Goal: Task Accomplishment & Management: Complete application form

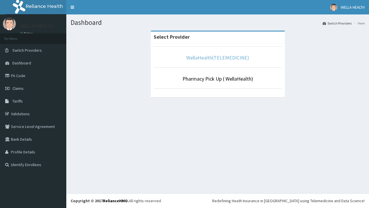
click at [218, 57] on link "WellaHealth(TELEMEDICINE)" at bounding box center [217, 57] width 63 height 7
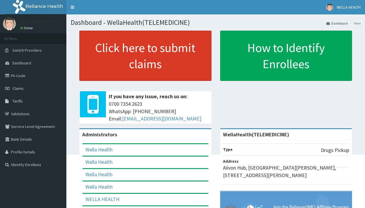
click at [145, 56] on link "Click here to submit claims" at bounding box center [145, 56] width 132 height 50
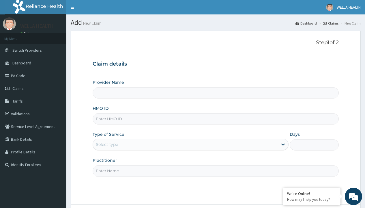
type input "WellaHealth(TELEMEDICINE)"
type input "DDF/10051/A"
type input "WellaHealth"
click at [107, 144] on div "Select type" at bounding box center [107, 144] width 22 height 6
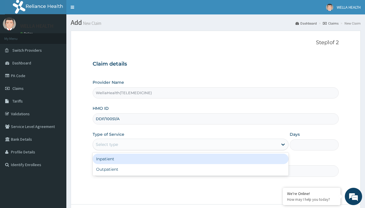
click at [190, 169] on div "Outpatient" at bounding box center [191, 169] width 196 height 10
type input "1"
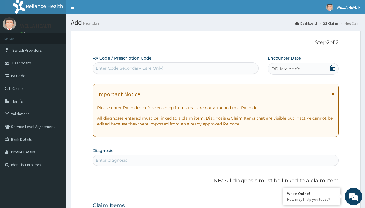
scroll to position [48, 0]
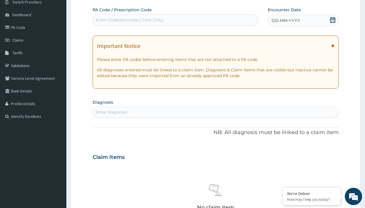
click at [285, 20] on span "DD-MM-YYYY" at bounding box center [286, 21] width 29 height 6
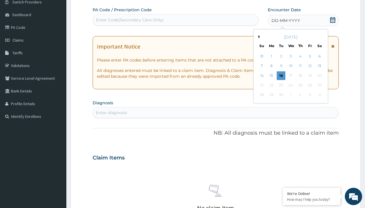
click at [258, 37] on button "Previous Month" at bounding box center [258, 36] width 3 height 3
click at [271, 85] on div "18" at bounding box center [271, 85] width 9 height 9
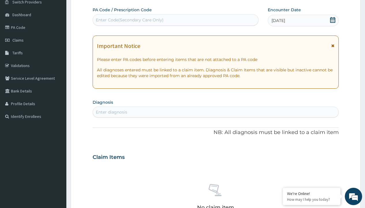
click at [129, 20] on div "Enter Code(Secondary Care Only)" at bounding box center [130, 20] width 68 height 6
type input "PR/4DC47282"
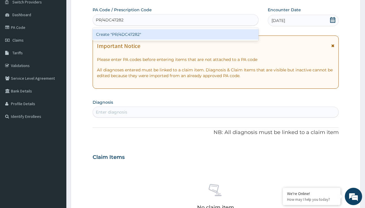
click at [175, 34] on div "Create "PR/4DC47282"" at bounding box center [176, 34] width 166 height 10
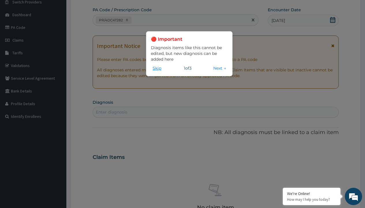
click at [157, 68] on button "Skip" at bounding box center [157, 68] width 12 height 6
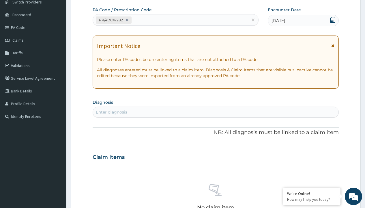
click at [111, 112] on div "Enter diagnosis" at bounding box center [111, 112] width 31 height 6
type input "prescription collected"
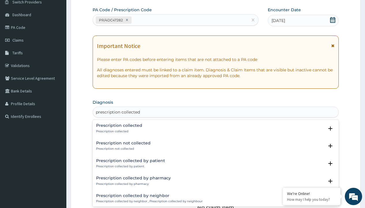
click at [118, 131] on p "Prescription collected" at bounding box center [119, 131] width 46 height 4
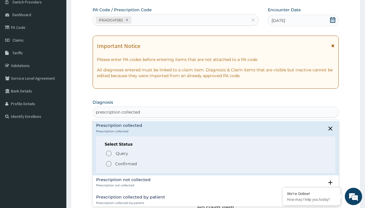
click at [126, 163] on p "Confirmed" at bounding box center [126, 164] width 22 height 6
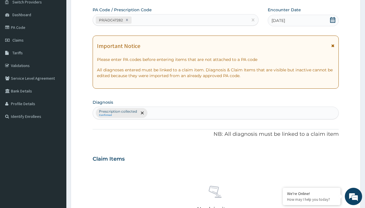
scroll to position [202, 0]
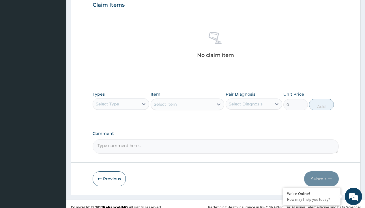
click at [107, 104] on div "Select Type" at bounding box center [107, 104] width 23 height 6
type input "procedures"
click at [121, 118] on div "Procedures" at bounding box center [121, 118] width 57 height 10
click at [165, 104] on div "Select Item" at bounding box center [165, 104] width 23 height 6
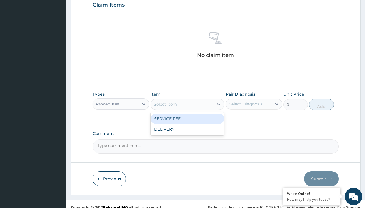
type input "service fee"
click at [187, 118] on div "SERVICE FEE" at bounding box center [188, 118] width 74 height 10
type input "100"
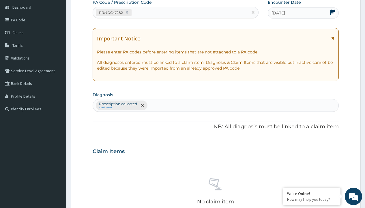
type input "prescription collected"
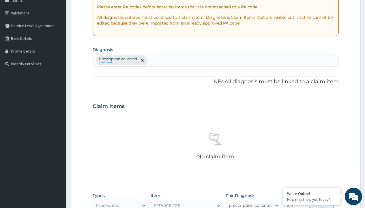
checkbox input "true"
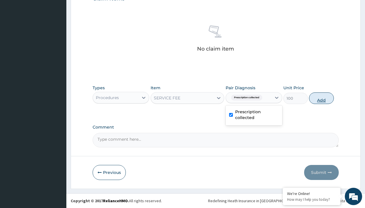
click at [322, 98] on button "Add" at bounding box center [321, 98] width 25 height 12
type input "0"
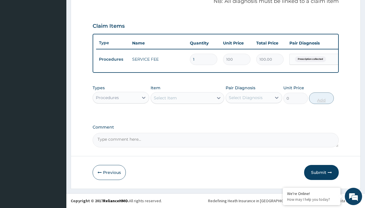
scroll to position [185, 0]
click at [107, 97] on div "Procedures" at bounding box center [107, 98] width 23 height 6
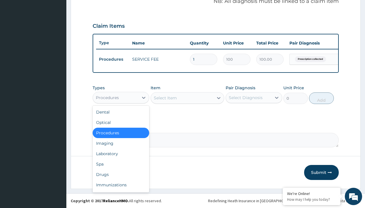
type input "drugs"
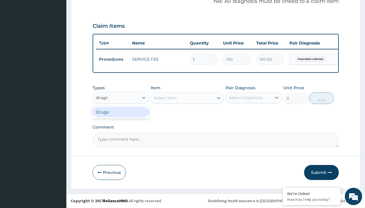
scroll to position [0, 0]
click at [121, 112] on div "Drugs" at bounding box center [121, 112] width 57 height 10
click at [165, 98] on div "Select Item" at bounding box center [188, 98] width 74 height 12
type input "flagyl 400mg x 10"
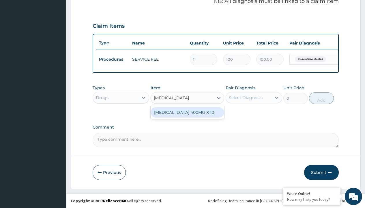
click at [187, 112] on div "[MEDICAL_DATA] 400MG X 10" at bounding box center [188, 112] width 74 height 10
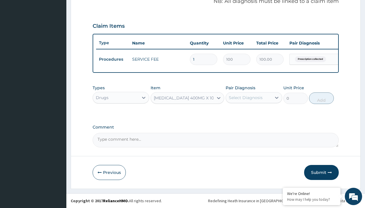
type input "114"
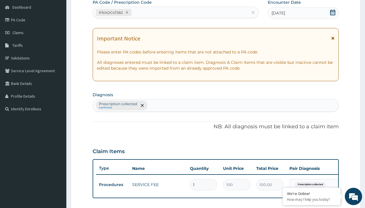
type input "prescription collected"
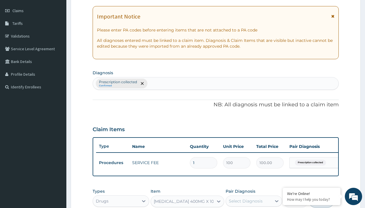
click at [102, 204] on div "Drugs" at bounding box center [102, 201] width 13 height 6
type input "drugs"
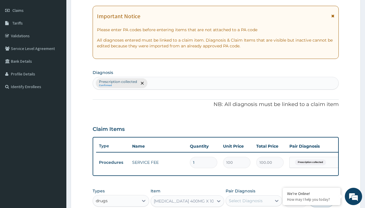
type input "0"
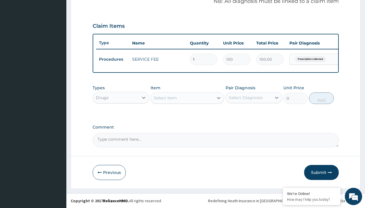
click at [165, 98] on div "Select Item" at bounding box center [165, 98] width 23 height 6
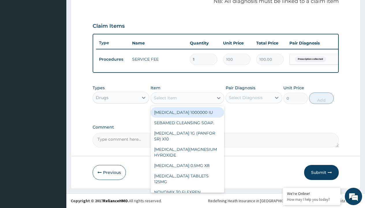
type input "flagyl 400mg x 10"
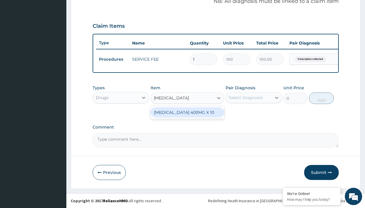
scroll to position [0, 0]
click at [187, 112] on div "[MEDICAL_DATA] 400MG X 10" at bounding box center [188, 112] width 74 height 10
type input "114"
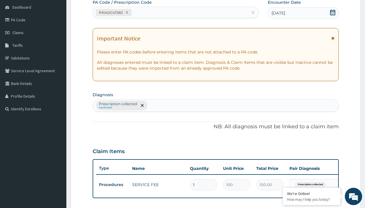
type input "prescription collected"
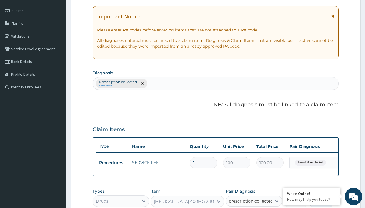
scroll to position [0, 0]
checkbox input "true"
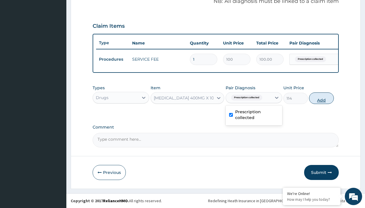
click at [322, 98] on button "Add" at bounding box center [321, 98] width 25 height 12
type input "0"
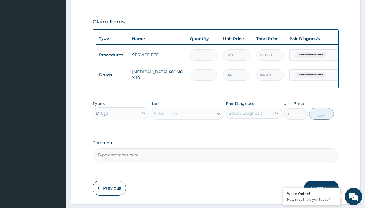
type input "10"
type input "1140.00"
type input "10"
click at [113, 75] on td "Drugs" at bounding box center [112, 75] width 33 height 11
type input "drugs"
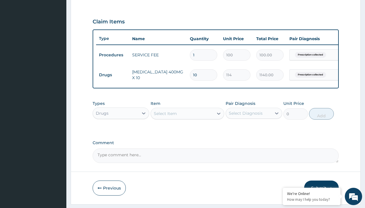
scroll to position [0, 0]
click at [121, 132] on div "Drugs" at bounding box center [121, 127] width 57 height 10
click at [165, 116] on div "Select Item" at bounding box center [165, 114] width 23 height 6
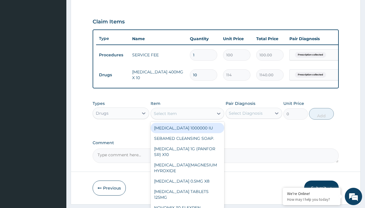
type input "[MEDICAL_DATA] caps 2mg/sach"
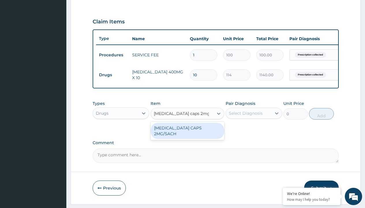
click at [187, 132] on div "[MEDICAL_DATA] CAPS 2MG/SACH" at bounding box center [188, 131] width 74 height 16
type input "420"
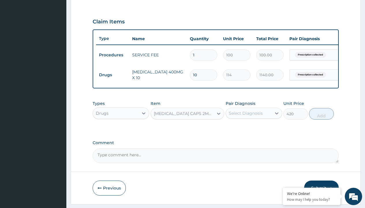
scroll to position [56, 0]
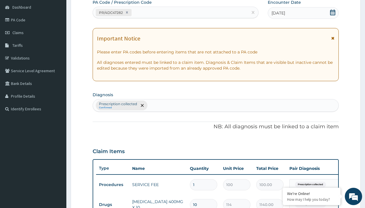
click at [118, 104] on p "Prescription collected" at bounding box center [118, 104] width 38 height 5
type input "prescription collected"
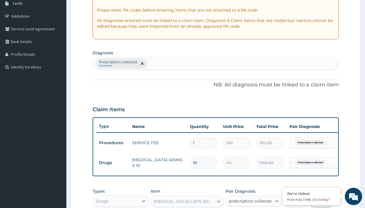
checkbox input "true"
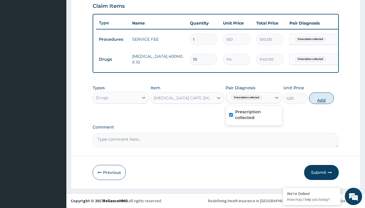
click at [322, 98] on button "Add" at bounding box center [321, 98] width 25 height 12
type input "0"
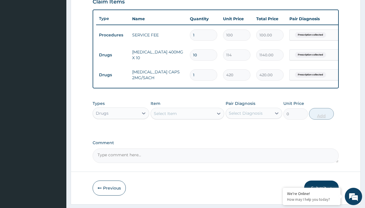
type input "10"
type input "4200.00"
type input "10"
click at [113, 55] on td "Drugs" at bounding box center [112, 55] width 33 height 11
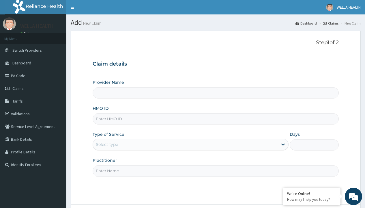
type input "WellaHealth(TELEMEDICINE)"
type input "ING/10001/C"
type input "WellaHealth"
click at [107, 144] on div "Select type" at bounding box center [107, 144] width 22 height 6
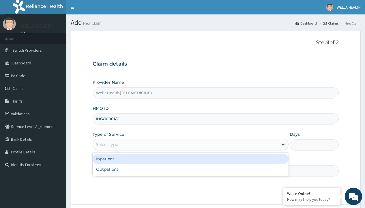
click at [190, 169] on div "Outpatient" at bounding box center [191, 169] width 196 height 10
type input "1"
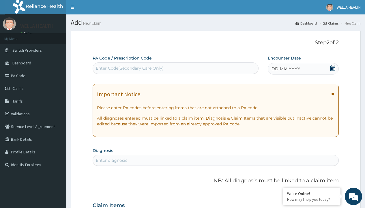
scroll to position [48, 0]
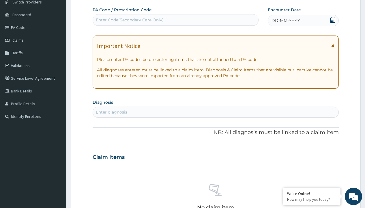
click at [285, 20] on span "DD-MM-YYYY" at bounding box center [286, 21] width 29 height 6
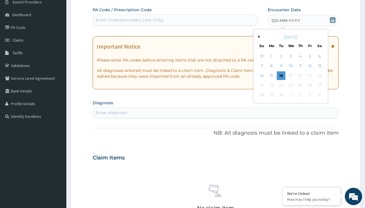
click at [258, 37] on button "Previous Month" at bounding box center [258, 36] width 3 height 3
click at [271, 85] on div "18" at bounding box center [271, 85] width 9 height 9
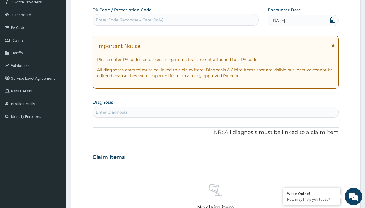
click at [129, 20] on div "Enter Code(Secondary Care Only)" at bounding box center [130, 20] width 68 height 6
type input "PR/5B15B277"
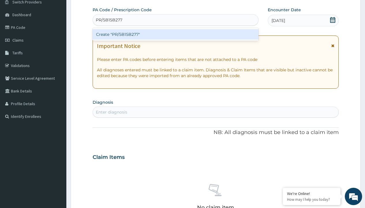
click at [175, 34] on div "Create "PR/5B15B277"" at bounding box center [176, 34] width 166 height 10
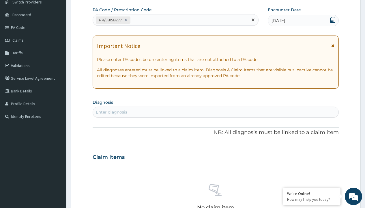
click at [111, 112] on div "Enter diagnosis" at bounding box center [111, 112] width 31 height 6
type input "prescription collected"
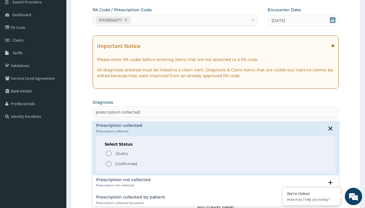
click at [126, 163] on p "Confirmed" at bounding box center [126, 164] width 22 height 6
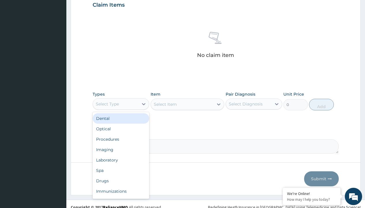
type input "procedures"
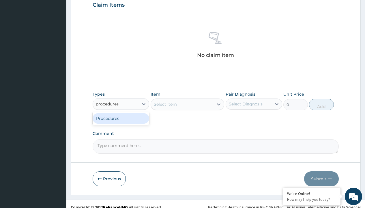
click at [121, 118] on div "Procedures" at bounding box center [121, 118] width 57 height 10
click at [165, 104] on div "Select Item" at bounding box center [165, 104] width 23 height 6
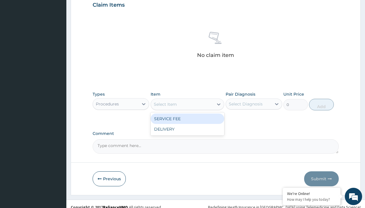
type input "service fee"
click at [187, 118] on div "SERVICE FEE" at bounding box center [188, 118] width 74 height 10
type input "100"
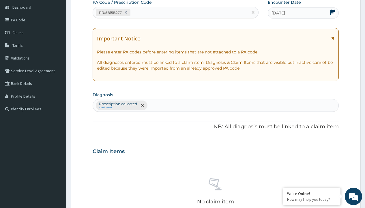
type input "prescription collected"
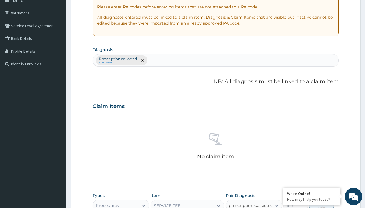
scroll to position [208, 0]
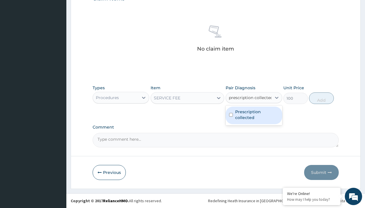
click at [254, 115] on label "Prescription collected" at bounding box center [257, 115] width 44 height 12
checkbox input "true"
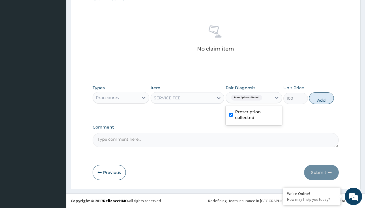
click at [322, 98] on button "Add" at bounding box center [321, 98] width 25 height 12
type input "0"
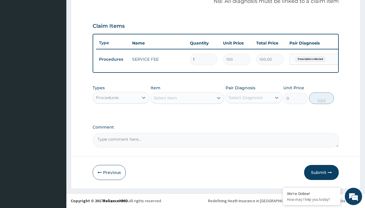
scroll to position [185, 0]
click at [107, 97] on div "Procedures" at bounding box center [107, 98] width 23 height 6
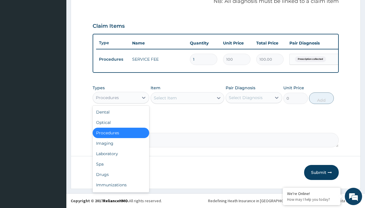
type input "drugs"
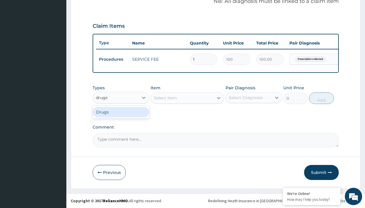
scroll to position [0, 0]
click at [121, 112] on div "Drugs" at bounding box center [121, 112] width 57 height 10
click at [165, 98] on div "Select Item" at bounding box center [188, 98] width 74 height 12
type input "artemether + lumefantrine 20/120 lumartem x24"
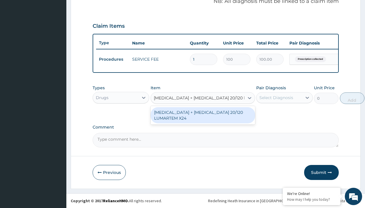
click at [203, 115] on div "[MEDICAL_DATA] + [MEDICAL_DATA] 20/120 LUMARTEM X24" at bounding box center [203, 115] width 104 height 16
type input "121.9000015258789"
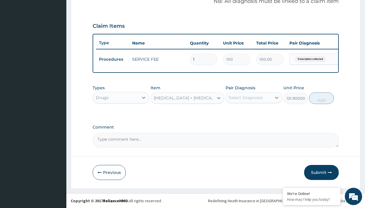
scroll to position [56, 0]
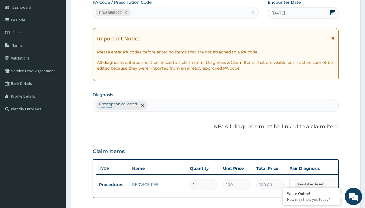
click at [118, 104] on p "Prescription collected" at bounding box center [118, 104] width 38 height 5
type input "prescription collected"
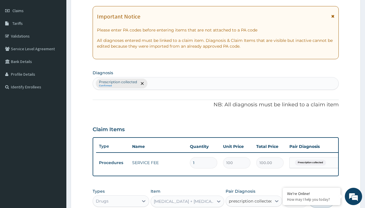
checkbox input "true"
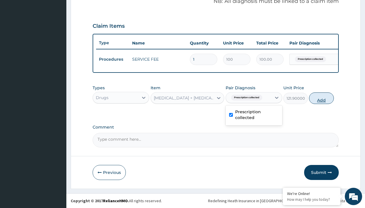
click at [322, 98] on button "Add" at bounding box center [321, 98] width 25 height 12
type input "0"
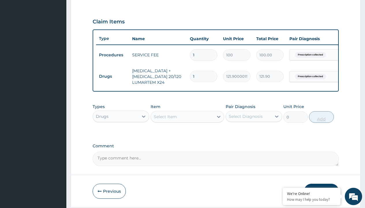
type input "12"
type input "1462.80"
type input "12"
click at [113, 76] on td "Drugs" at bounding box center [112, 76] width 33 height 11
type input "drugs"
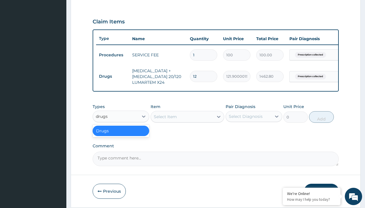
scroll to position [0, 0]
click at [121, 135] on div "Drugs" at bounding box center [121, 131] width 57 height 10
click at [165, 119] on div "Select Item" at bounding box center [165, 117] width 23 height 6
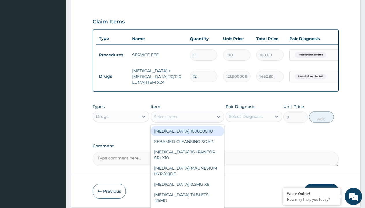
type input "fleming 457 suspension (amoxicillin/clavulanic acid)/bott"
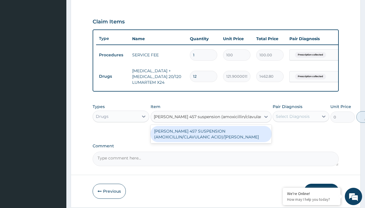
click at [211, 138] on div "[PERSON_NAME] 457 SUSPENSION (AMOXICILLIN/CLAVULANIC ACID)/[PERSON_NAME]" at bounding box center [211, 134] width 121 height 16
type input "8265"
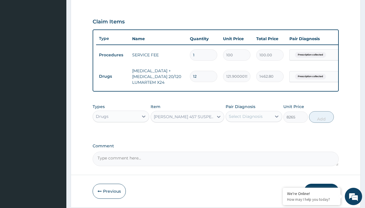
scroll to position [56, 0]
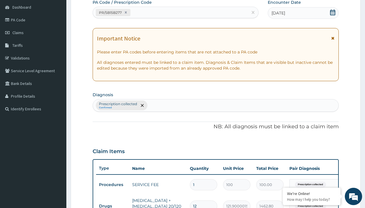
click at [118, 104] on p "Prescription collected" at bounding box center [118, 104] width 38 height 5
type input "prescription collected"
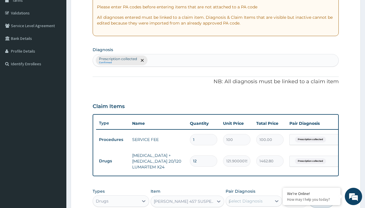
scroll to position [0, 0]
checkbox input "true"
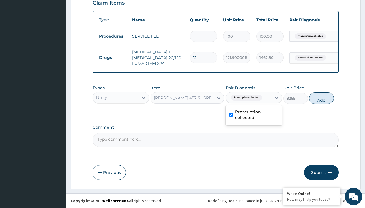
click at [322, 98] on button "Add" at bounding box center [321, 98] width 25 height 12
type input "0"
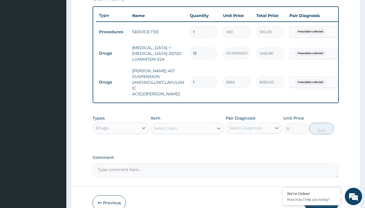
click at [113, 53] on td "Drugs" at bounding box center [112, 53] width 33 height 11
type input "drugs"
click at [121, 141] on div "Drugs" at bounding box center [121, 142] width 57 height 10
click at [165, 126] on div "Select Item" at bounding box center [165, 128] width 23 height 6
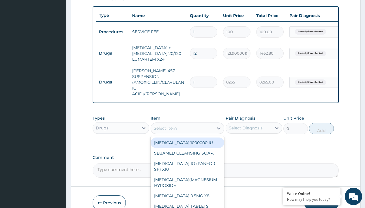
type input "tuxil-d/tuxil-n syrup/bott"
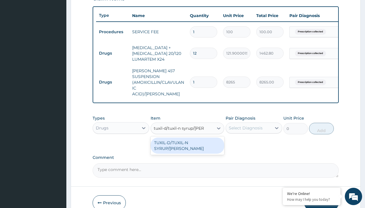
click at [187, 141] on div "TUXIL-D/TUXIL-N SYRUP/[PERSON_NAME]" at bounding box center [188, 145] width 74 height 16
type input "1425"
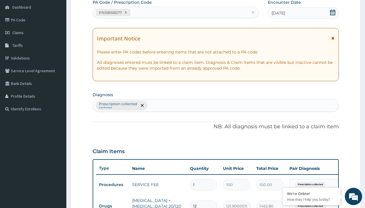
type input "prescription collected"
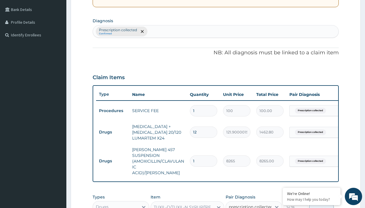
checkbox input "true"
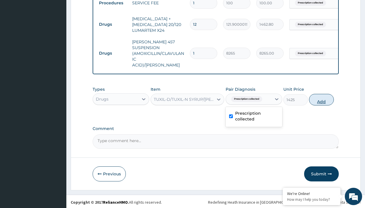
click at [322, 98] on button "Add" at bounding box center [321, 100] width 25 height 12
type input "0"
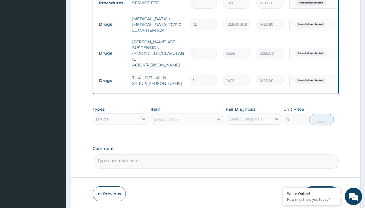
click at [113, 24] on td "Drugs" at bounding box center [112, 24] width 33 height 11
type input "drugs"
click at [121, 132] on div "Drugs" at bounding box center [121, 133] width 57 height 10
click at [165, 117] on div "Select Item" at bounding box center [165, 119] width 23 height 6
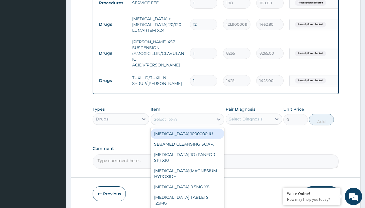
type input "ors/sachet"
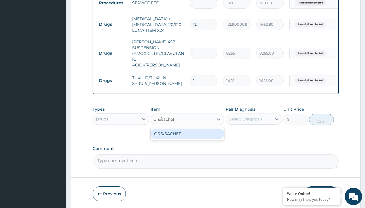
click at [187, 132] on div "ORS/SACHET" at bounding box center [188, 133] width 74 height 10
type input "600"
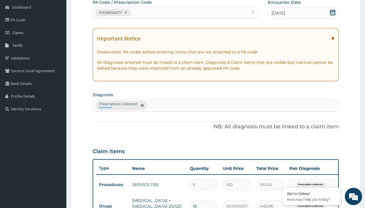
type input "prescription collected"
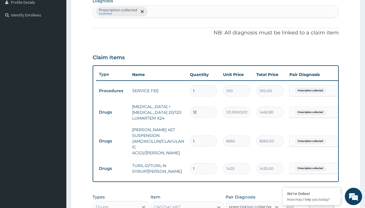
checkbox input "true"
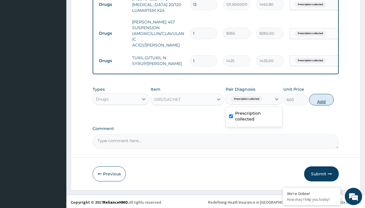
click at [322, 98] on button "Add" at bounding box center [321, 100] width 25 height 12
type input "0"
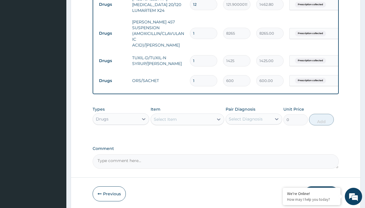
click at [113, 5] on td "Drugs" at bounding box center [112, 4] width 33 height 11
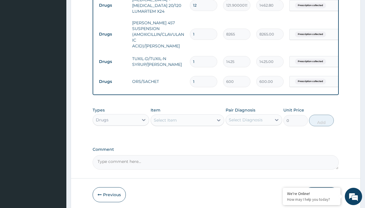
type input "drugs"
click at [121, 132] on div "Drugs" at bounding box center [121, 134] width 57 height 10
click at [165, 118] on div "Select Item" at bounding box center [165, 120] width 23 height 6
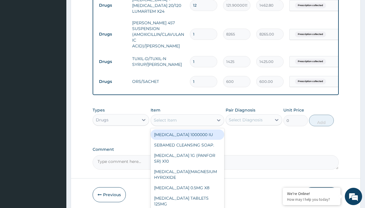
type input "ibuprofen syrup/bott"
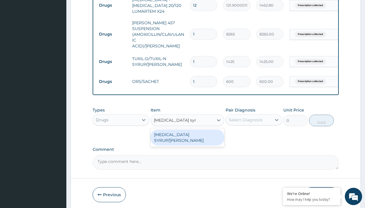
click at [187, 133] on div "[MEDICAL_DATA] SYRUP/[PERSON_NAME]" at bounding box center [188, 137] width 74 height 16
type input "2500"
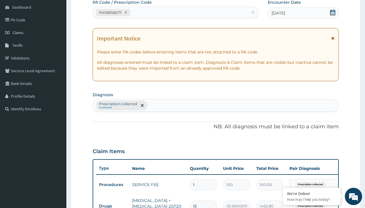
type input "prescription collected"
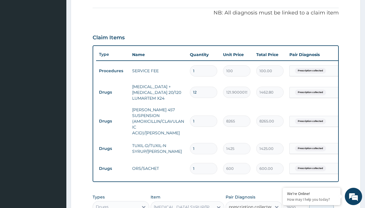
checkbox input "true"
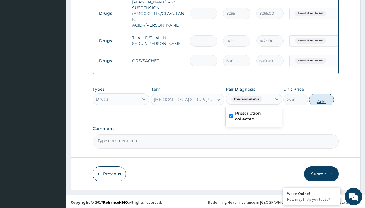
click at [322, 98] on button "Add" at bounding box center [321, 100] width 25 height 12
type input "0"
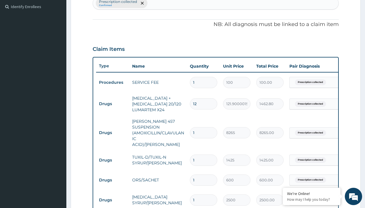
type input "drugs"
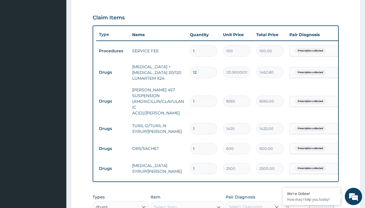
scroll to position [0, 0]
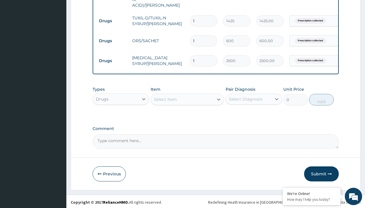
click at [165, 98] on div "Select Item" at bounding box center [165, 99] width 23 height 6
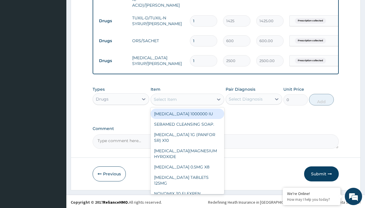
type input "cetirizine syrup"
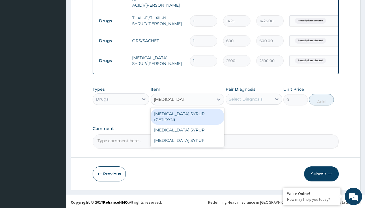
click at [187, 112] on div "[MEDICAL_DATA] SYRUP (CETIDYN)" at bounding box center [188, 117] width 74 height 16
type input "2200"
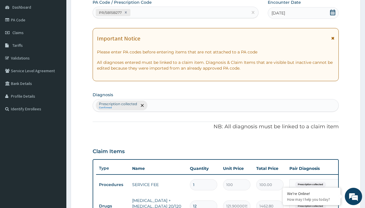
type input "prescription collected"
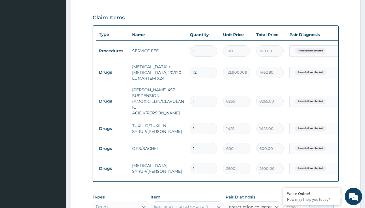
checkbox input "true"
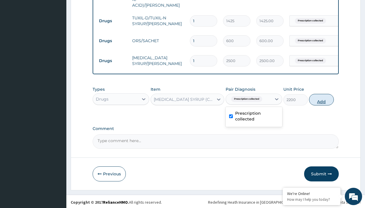
click at [322, 98] on button "Add" at bounding box center [321, 100] width 25 height 12
type input "0"
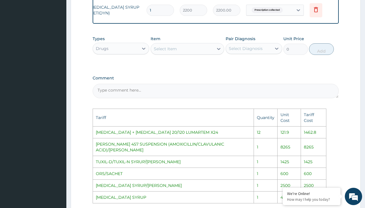
scroll to position [0, 44]
click at [319, 6] on icon at bounding box center [315, 9] width 7 height 7
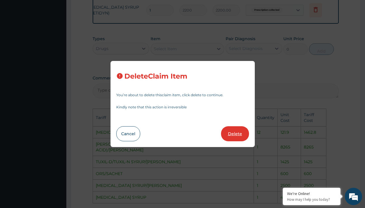
click at [233, 133] on button "Delete" at bounding box center [235, 133] width 28 height 15
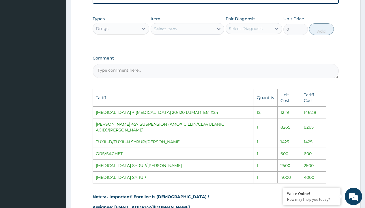
click at [177, 27] on div "Select Item" at bounding box center [182, 28] width 63 height 9
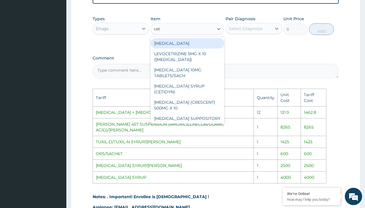
type input "ceti"
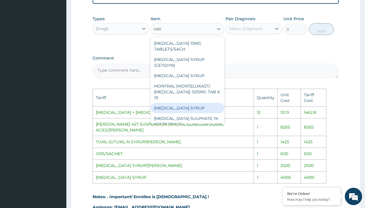
click at [182, 103] on div "[MEDICAL_DATA] SYRUP" at bounding box center [188, 108] width 74 height 10
type input "4000"
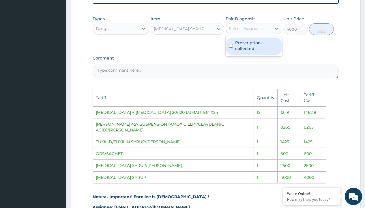
click at [251, 26] on div "Select Diagnosis" at bounding box center [246, 29] width 34 height 6
click at [258, 46] on label "Prescription collected" at bounding box center [257, 46] width 44 height 12
checkbox input "true"
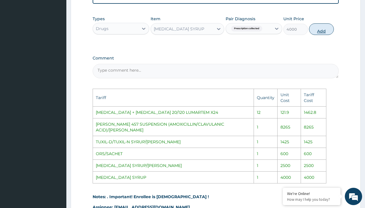
click at [321, 27] on button "Add" at bounding box center [321, 29] width 25 height 12
type input "0"
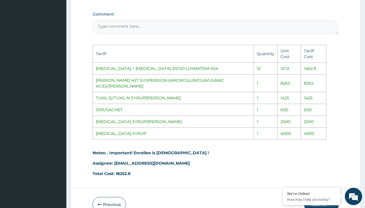
scroll to position [450, 0]
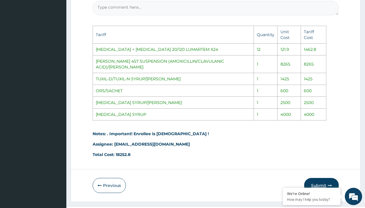
click at [319, 178] on button "Submit" at bounding box center [321, 185] width 35 height 15
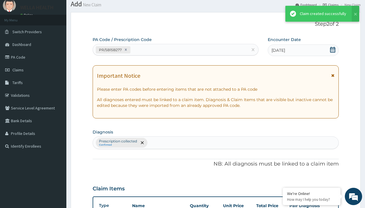
scroll to position [317, 0]
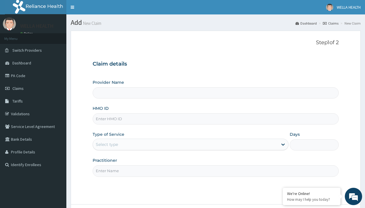
type input "WellaHealth(TELEMEDICINE)"
type input "JHS/10054/A"
type input "WellaHealth"
click at [107, 144] on div "Select type" at bounding box center [107, 144] width 22 height 6
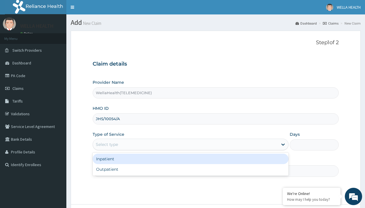
click at [190, 169] on div "Outpatient" at bounding box center [191, 169] width 196 height 10
type input "1"
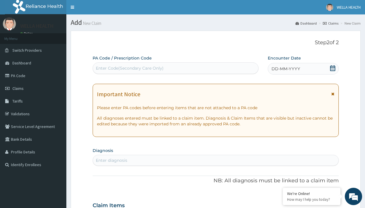
scroll to position [48, 0]
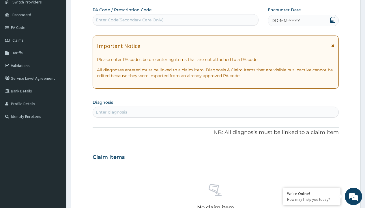
click at [285, 20] on span "DD-MM-YYYY" at bounding box center [286, 21] width 29 height 6
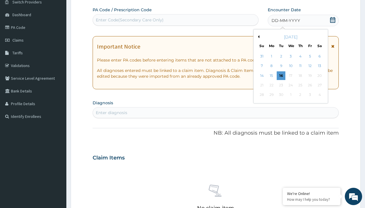
click at [258, 37] on button "Previous Month" at bounding box center [258, 36] width 3 height 3
click at [271, 85] on div "18" at bounding box center [271, 85] width 9 height 9
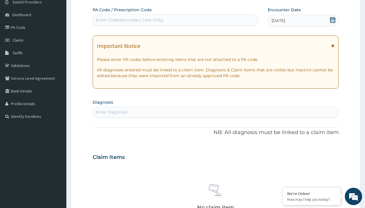
click at [129, 20] on div "Enter Code(Secondary Care Only)" at bounding box center [130, 20] width 68 height 6
type input "PR/E9C718FB"
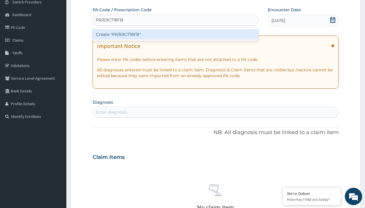
scroll to position [0, 0]
click at [175, 34] on div "Create "PR/E9C718FB"" at bounding box center [176, 34] width 166 height 10
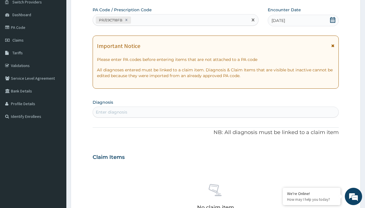
click at [111, 112] on div "Enter diagnosis" at bounding box center [111, 112] width 31 height 6
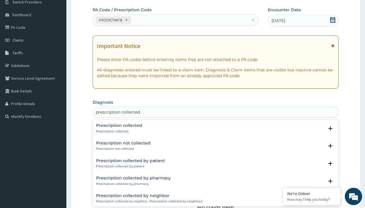
type input "prescription collected"
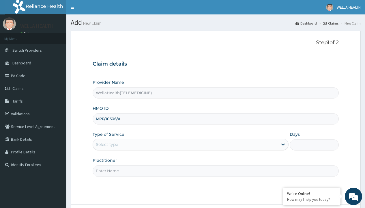
type input "MPP/10306/A"
type input "WellaHealth"
click at [107, 144] on div "Select type" at bounding box center [107, 144] width 22 height 6
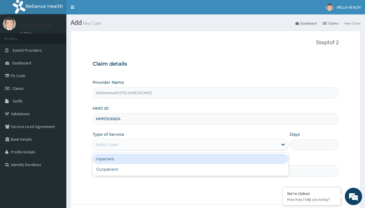
click at [190, 169] on div "Outpatient" at bounding box center [191, 169] width 196 height 10
type input "1"
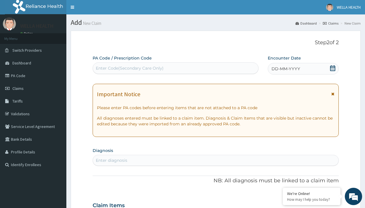
scroll to position [48, 0]
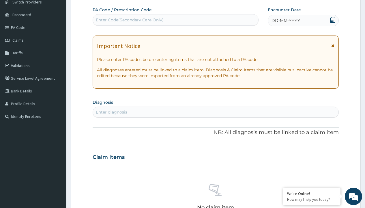
click at [285, 20] on span "DD-MM-YYYY" at bounding box center [286, 21] width 29 height 6
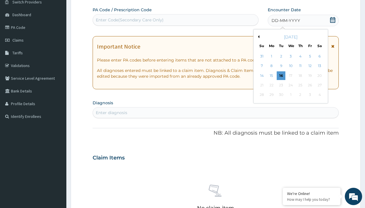
click at [258, 37] on button "Previous Month" at bounding box center [258, 36] width 3 height 3
click at [271, 85] on div "18" at bounding box center [271, 85] width 9 height 9
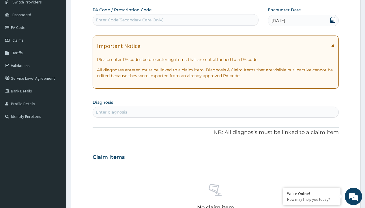
click at [129, 20] on div "Enter Code(Secondary Care Only)" at bounding box center [130, 20] width 68 height 6
type input "PR/850A47FB"
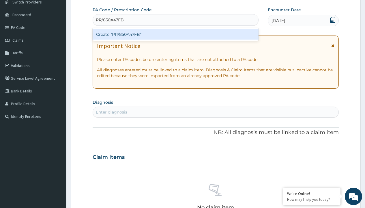
scroll to position [0, 0]
click at [175, 34] on div "Create "PR/850A47FB"" at bounding box center [176, 34] width 166 height 10
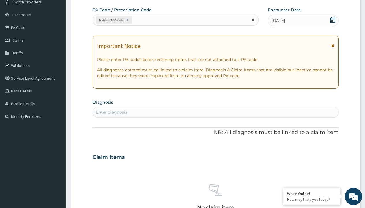
click at [111, 112] on div "Enter diagnosis" at bounding box center [111, 112] width 31 height 6
type input "prescription collected"
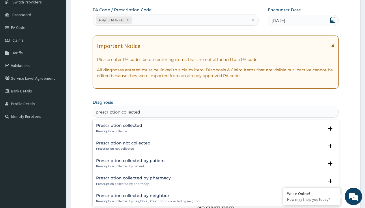
click at [118, 131] on p "Prescription collected" at bounding box center [119, 131] width 46 height 4
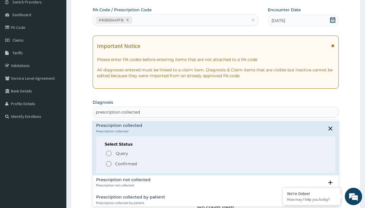
click at [126, 163] on p "Confirmed" at bounding box center [126, 164] width 22 height 6
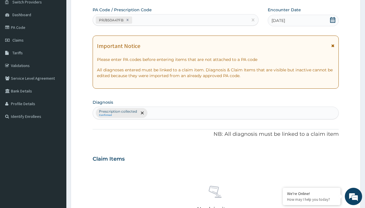
scroll to position [202, 0]
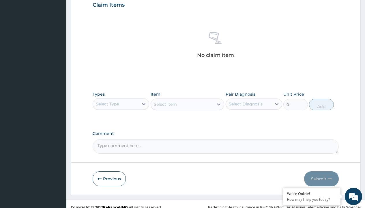
click at [107, 104] on div "Select Type" at bounding box center [107, 104] width 23 height 6
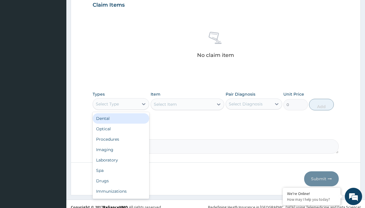
type input "procedures"
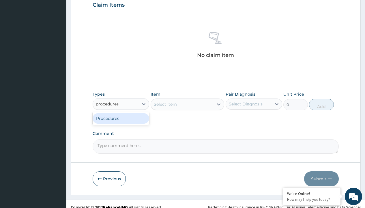
click at [121, 118] on div "Procedures" at bounding box center [121, 118] width 57 height 10
click at [165, 104] on div "Select Item" at bounding box center [165, 104] width 23 height 6
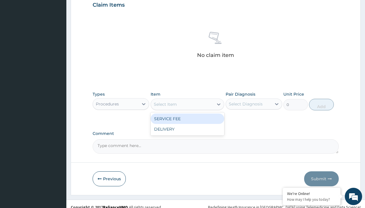
type input "service fee"
click at [187, 118] on div "SERVICE FEE" at bounding box center [188, 118] width 74 height 10
type input "100"
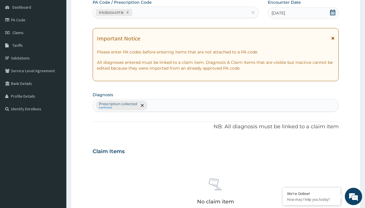
type input "prescription collected"
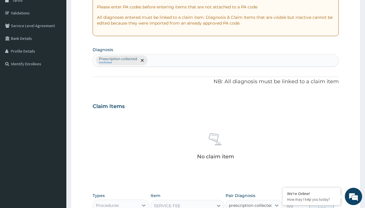
checkbox input "true"
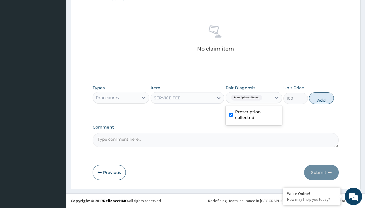
click at [322, 98] on button "Add" at bounding box center [321, 98] width 25 height 12
type input "0"
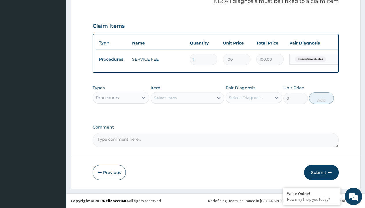
scroll to position [185, 0]
click at [107, 97] on div "Procedures" at bounding box center [107, 98] width 23 height 6
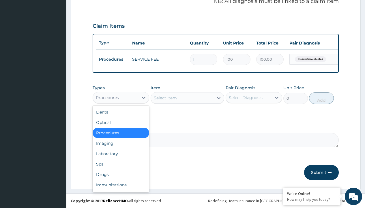
type input "drugs"
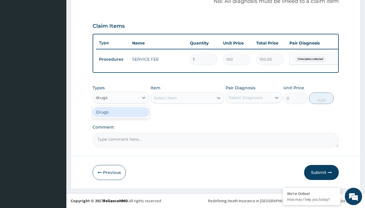
click at [121, 112] on div "Drugs" at bounding box center [121, 112] width 57 height 10
click at [165, 98] on div "Select Item" at bounding box center [188, 98] width 74 height 12
type input "[MEDICAL_DATA] caps 2mg/sach"
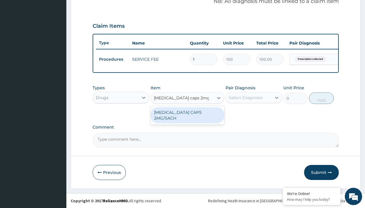
click at [187, 112] on div "[MEDICAL_DATA] CAPS 2MG/SACH" at bounding box center [188, 115] width 74 height 16
type input "420"
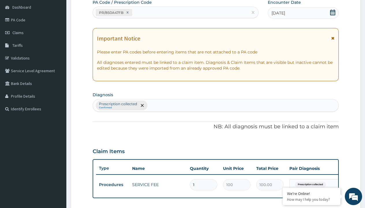
type input "prescription collected"
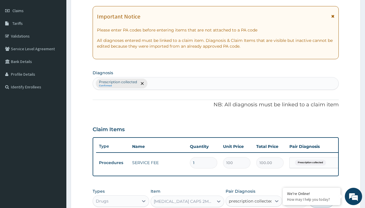
checkbox input "true"
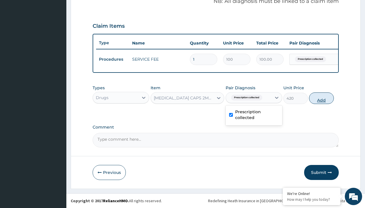
click at [322, 98] on button "Add" at bounding box center [321, 98] width 25 height 12
type input "0"
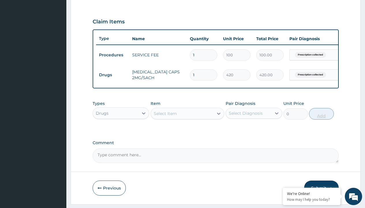
type input "10"
type input "4200.00"
type input "10"
click at [113, 75] on td "Drugs" at bounding box center [112, 75] width 33 height 11
type input "drugs"
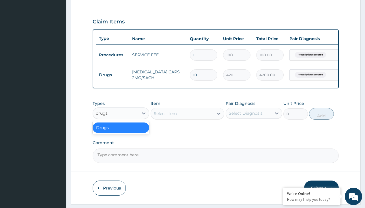
scroll to position [0, 0]
click at [121, 132] on div "Drugs" at bounding box center [121, 127] width 57 height 10
click at [165, 116] on div "Select Item" at bounding box center [165, 114] width 23 height 6
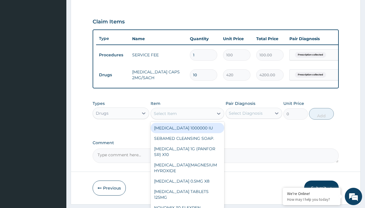
type input "ors/sachet"
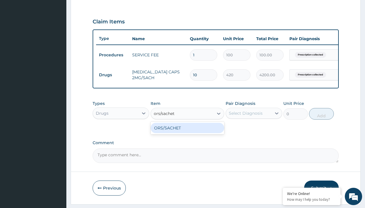
click at [187, 132] on div "ORS/SACHET" at bounding box center [188, 128] width 74 height 10
type input "600"
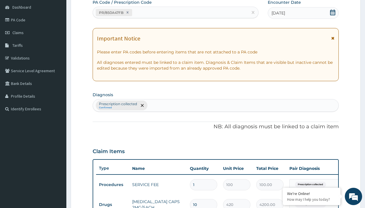
type input "prescription collected"
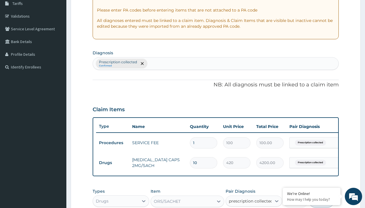
checkbox input "true"
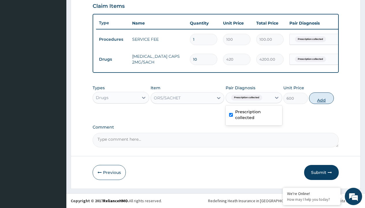
click at [322, 98] on button "Add" at bounding box center [321, 98] width 25 height 12
type input "0"
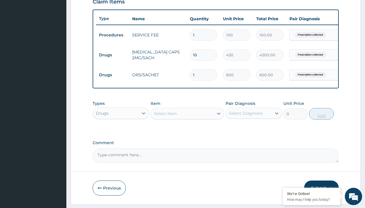
type input "3"
type input "1800.00"
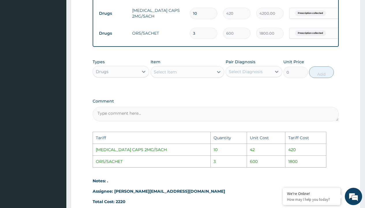
scroll to position [226, 0]
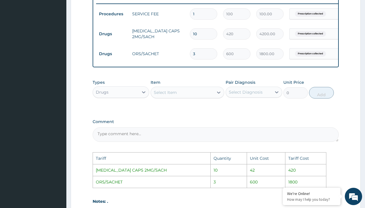
type input "3"
click at [212, 35] on input "10" at bounding box center [203, 33] width 27 height 11
type input "1"
type input "420.00"
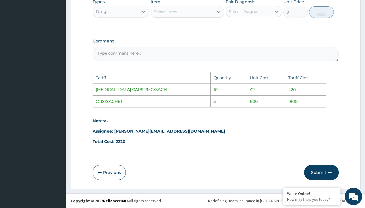
scroll to position [311, 0]
type input "1"
click at [330, 171] on icon "button" at bounding box center [330, 172] width 4 height 4
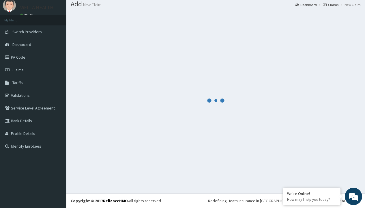
scroll to position [225, 0]
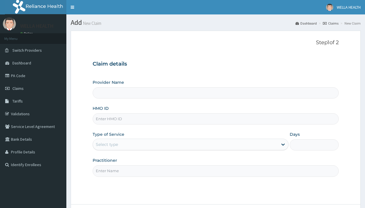
type input "OHT/10302/A"
type input "WellaHealth(TELEMEDICINE)"
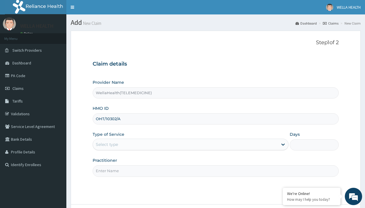
type input "OHT/10302/A"
type input "WellaHealth"
click at [107, 144] on div "Select type" at bounding box center [107, 144] width 22 height 6
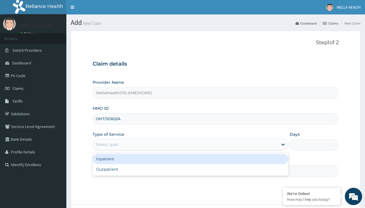
click at [190, 169] on div "Outpatient" at bounding box center [191, 169] width 196 height 10
type input "1"
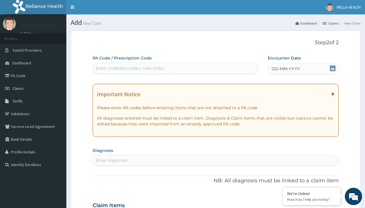
scroll to position [48, 0]
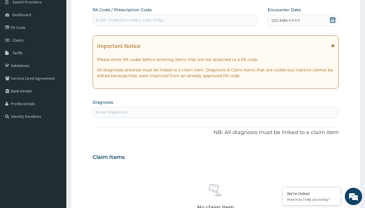
click at [285, 20] on span "DD-MM-YYYY" at bounding box center [286, 21] width 29 height 6
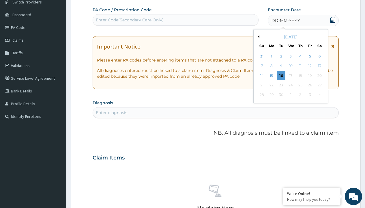
click at [258, 37] on button "Previous Month" at bounding box center [258, 36] width 3 height 3
click at [271, 85] on div "18" at bounding box center [271, 85] width 9 height 9
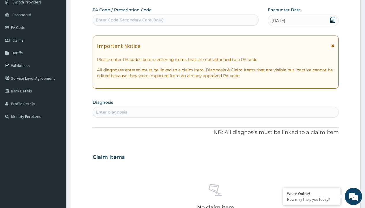
click at [111, 112] on div "Enter diagnosis" at bounding box center [111, 112] width 31 height 6
type input "prescription collected"
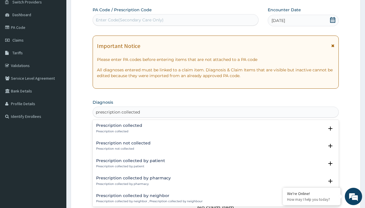
click at [118, 131] on p "Prescription collected" at bounding box center [119, 131] width 46 height 4
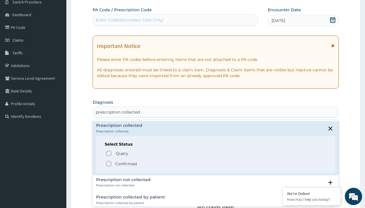
click at [126, 163] on p "Confirmed" at bounding box center [126, 164] width 22 height 6
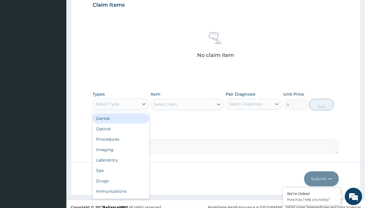
type input "procedures"
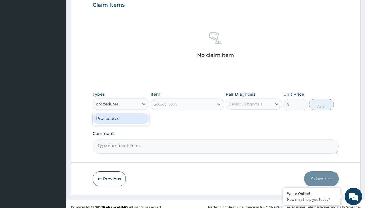
click at [121, 118] on div "Procedures" at bounding box center [121, 118] width 57 height 10
click at [165, 104] on div "Select Item" at bounding box center [165, 104] width 23 height 6
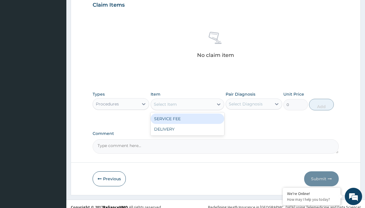
type input "service fee"
click at [187, 118] on div "SERVICE FEE" at bounding box center [188, 118] width 74 height 10
type input "100"
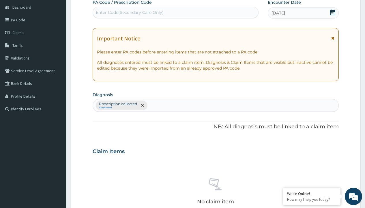
type input "prescription collected"
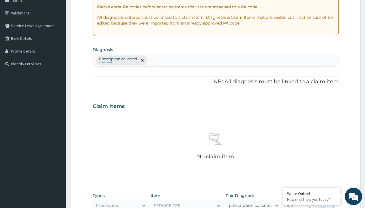
checkbox input "true"
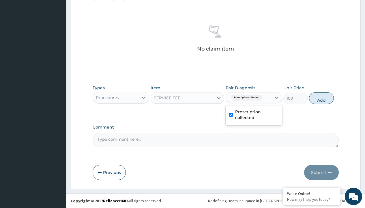
click at [322, 98] on button "Add" at bounding box center [321, 98] width 25 height 12
type input "0"
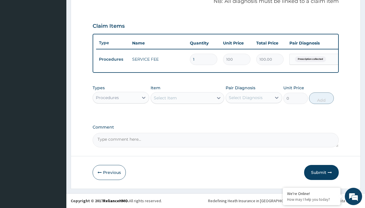
click at [107, 97] on div "Procedures" at bounding box center [107, 98] width 23 height 6
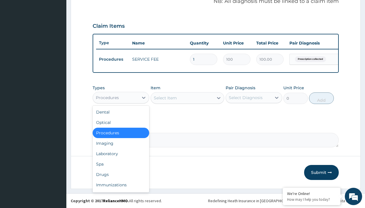
type input "drugs"
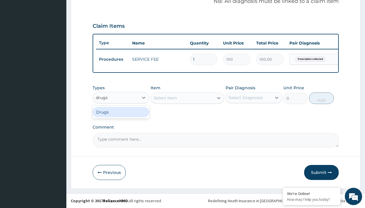
scroll to position [0, 0]
click at [121, 112] on div "Drugs" at bounding box center [121, 112] width 57 height 10
click at [165, 98] on div "Select Item" at bounding box center [188, 98] width 74 height 12
type input "[MEDICAL_DATA] + [MEDICAL_DATA] 80/480 lonart ds/pack"
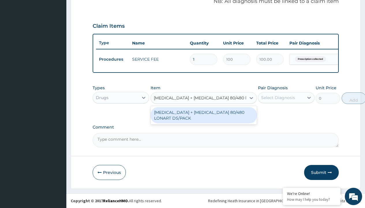
click at [203, 115] on div "[MEDICAL_DATA] + [MEDICAL_DATA] 80/480 LONART DS/PACK" at bounding box center [204, 115] width 106 height 16
type input "665"
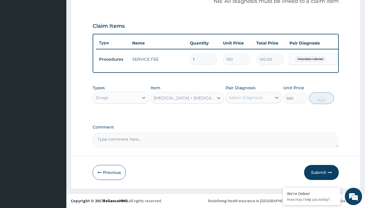
scroll to position [56, 0]
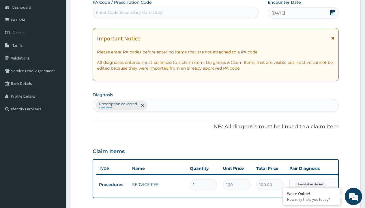
click at [118, 104] on p "Prescription collected" at bounding box center [118, 104] width 38 height 5
type input "prescription collected"
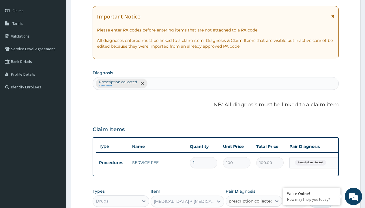
scroll to position [0, 0]
checkbox input "true"
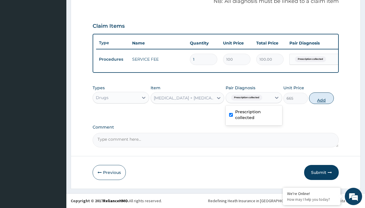
click at [322, 98] on button "Add" at bounding box center [321, 98] width 25 height 12
type input "0"
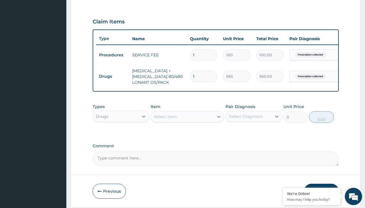
type input "6"
type input "3990.00"
type input "6"
click at [113, 76] on td "Drugs" at bounding box center [112, 76] width 33 height 11
type input "drugs"
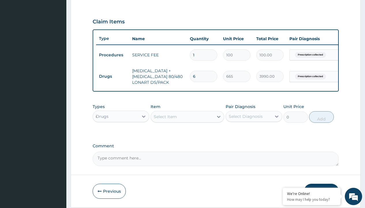
scroll to position [0, 0]
click at [121, 135] on div "Drugs" at bounding box center [121, 131] width 57 height 10
click at [165, 119] on div "Select Item" at bounding box center [165, 117] width 23 height 6
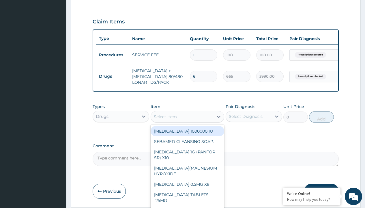
type input "[MEDICAL_DATA] 1g tab x 10/sach"
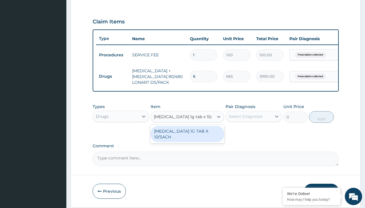
click at [187, 138] on div "[MEDICAL_DATA] 1G TAB X 10/SACH" at bounding box center [188, 134] width 74 height 16
type input "164"
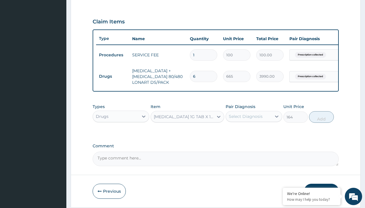
scroll to position [56, 0]
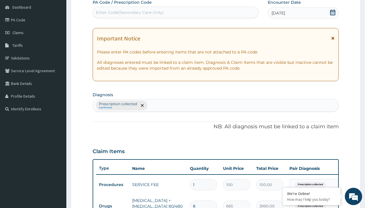
click at [118, 104] on p "Prescription collected" at bounding box center [118, 104] width 38 height 5
type input "prescription collected"
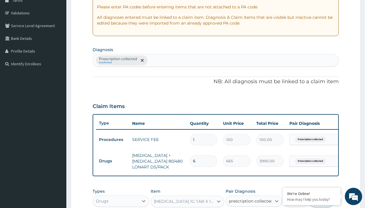
checkbox input "true"
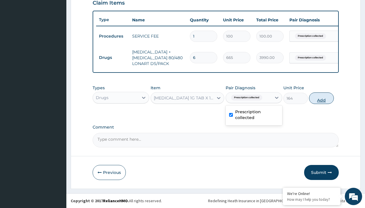
click at [322, 98] on button "Add" at bounding box center [321, 98] width 25 height 12
type input "0"
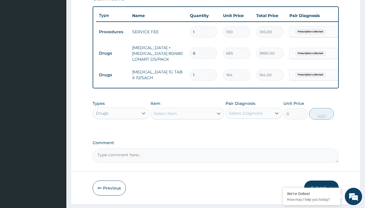
type input "5"
type input "820.00"
type input "5"
click at [113, 53] on td "Drugs" at bounding box center [112, 53] width 33 height 11
type input "drugs"
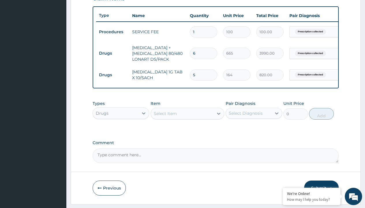
scroll to position [0, 0]
click at [121, 132] on div "Drugs" at bounding box center [121, 127] width 57 height 10
click at [165, 116] on div "Select Item" at bounding box center [165, 114] width 23 height 6
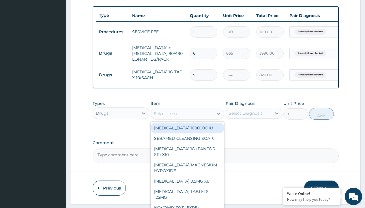
type input "[MEDICAL_DATA] 10mg tab loratyn x10"
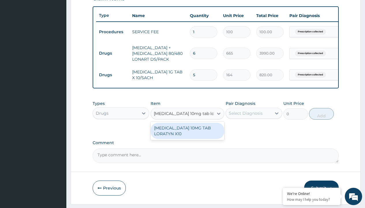
click at [187, 135] on div "[MEDICAL_DATA] 10MG TAB LORATYN X10" at bounding box center [188, 131] width 74 height 16
type input "117"
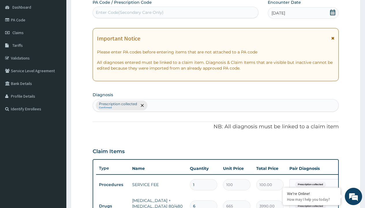
type input "prescription collected"
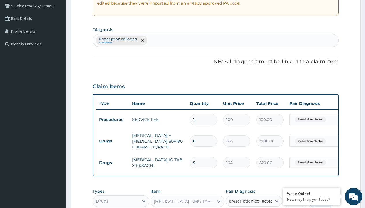
checkbox input "true"
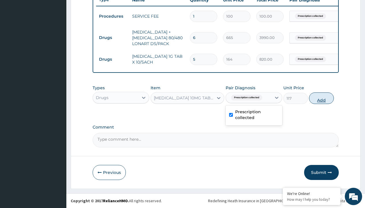
click at [322, 98] on button "Add" at bounding box center [321, 98] width 25 height 12
type input "0"
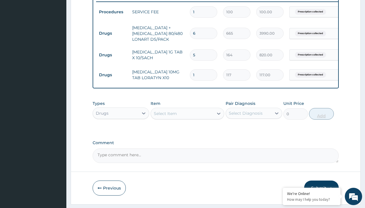
type input "10"
type input "1170.00"
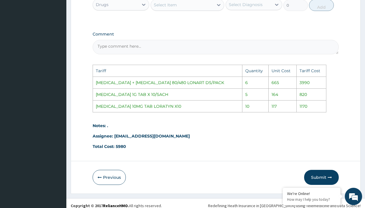
scroll to position [346, 0]
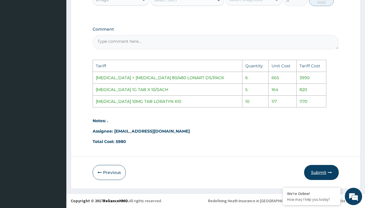
type input "10"
click at [321, 173] on button "Submit" at bounding box center [321, 172] width 35 height 15
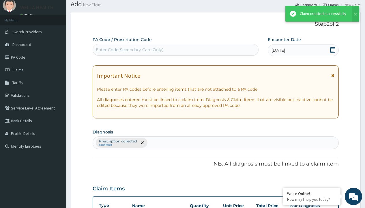
scroll to position [248, 0]
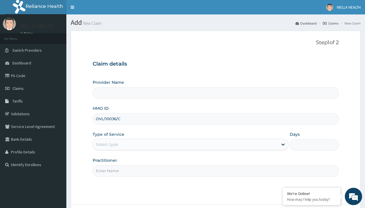
type input "OVL/10036/C"
type input "WellaHealth"
type input "WellaHealth(TELEMEDICINE)"
type input "WellaHealth"
click at [107, 144] on div "Select type" at bounding box center [107, 144] width 22 height 6
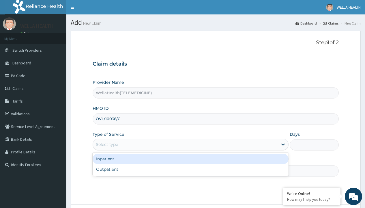
click at [190, 169] on div "Outpatient" at bounding box center [191, 169] width 196 height 10
type input "1"
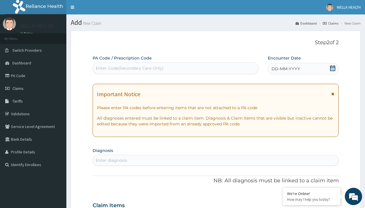
scroll to position [48, 0]
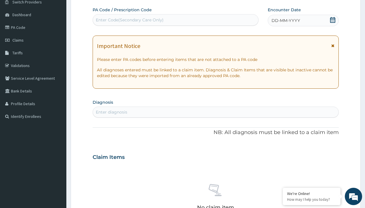
click at [285, 20] on span "DD-MM-YYYY" at bounding box center [286, 21] width 29 height 6
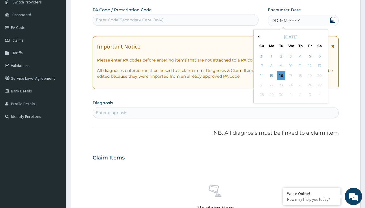
click at [258, 37] on button "Previous Month" at bounding box center [258, 36] width 3 height 3
click at [271, 85] on div "18" at bounding box center [271, 85] width 9 height 9
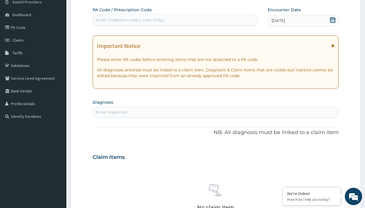
click at [129, 20] on div "Enter Code(Secondary Care Only)" at bounding box center [130, 20] width 68 height 6
type input "PR/F520EBA1"
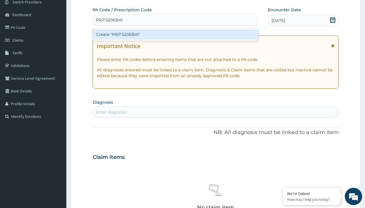
click at [175, 34] on div "Create "PR/F520EBA1"" at bounding box center [176, 34] width 166 height 10
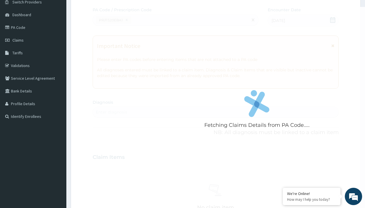
click at [111, 112] on div "Enter diagnosis" at bounding box center [111, 112] width 31 height 6
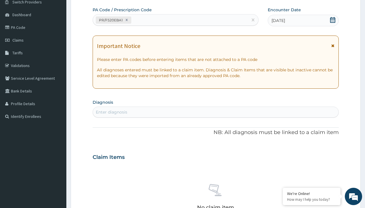
type input "prescription collected"
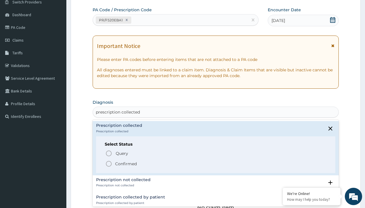
click at [126, 163] on p "Confirmed" at bounding box center [126, 164] width 22 height 6
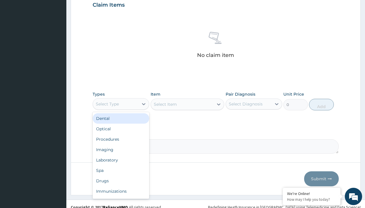
type input "procedures"
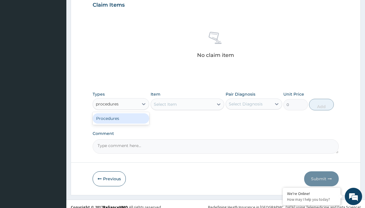
scroll to position [0, 0]
click at [121, 118] on div "Procedures" at bounding box center [121, 118] width 57 height 10
click at [165, 104] on div "Select Item" at bounding box center [165, 104] width 23 height 6
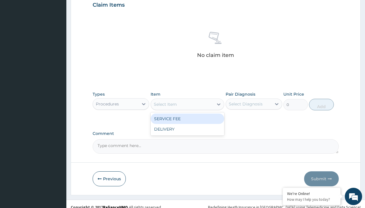
type input "service fee"
click at [187, 118] on div "SERVICE FEE" at bounding box center [188, 118] width 74 height 10
type input "100"
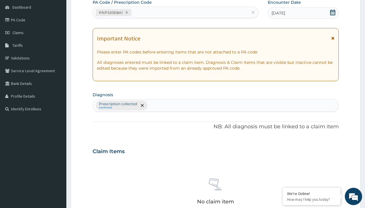
type input "prescription collected"
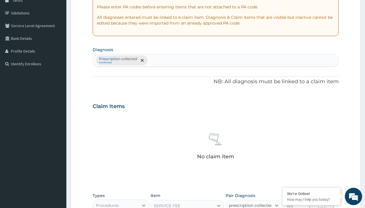
checkbox input "true"
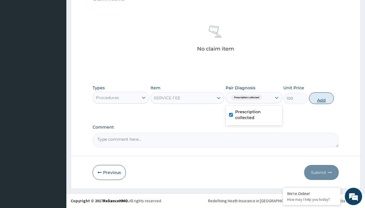
click at [322, 98] on button "Add" at bounding box center [321, 98] width 25 height 12
type input "0"
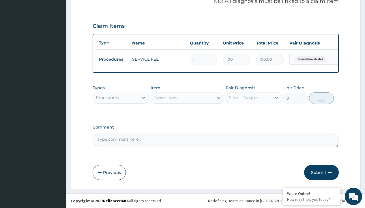
scroll to position [185, 0]
click at [107, 97] on div "Procedures" at bounding box center [107, 98] width 23 height 6
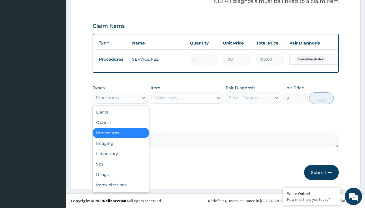
type input "drugs"
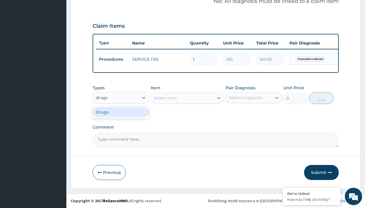
click at [121, 112] on div "Drugs" at bounding box center [121, 112] width 57 height 10
click at [165, 98] on div "Select Item" at bounding box center [188, 98] width 74 height 12
type input "tuxil-d/tuxil-n syrup/bott"
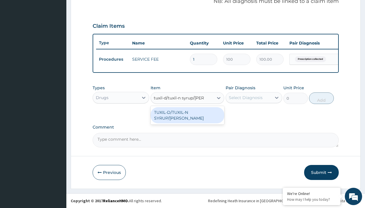
click at [187, 112] on div "TUXIL-D/TUXIL-N SYRUP/[PERSON_NAME]" at bounding box center [188, 115] width 74 height 16
type input "1425"
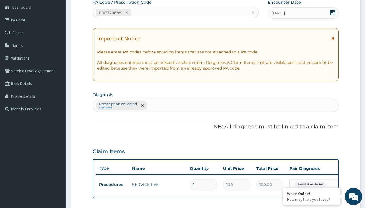
type input "prescription collected"
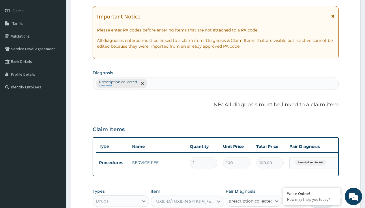
checkbox input "true"
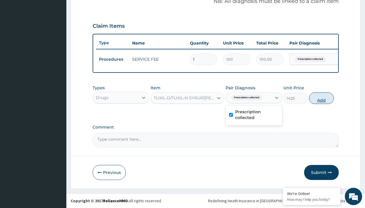
click at [322, 98] on button "Add" at bounding box center [321, 98] width 25 height 12
type input "0"
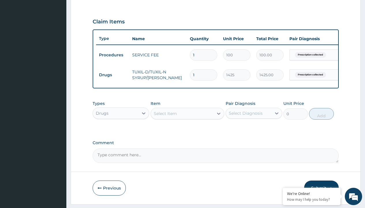
click at [113, 75] on td "Drugs" at bounding box center [112, 75] width 33 height 11
type input "drugs"
click at [121, 132] on div "Drugs" at bounding box center [121, 127] width 57 height 10
click at [165, 116] on div "Select Item" at bounding box center [165, 114] width 23 height 6
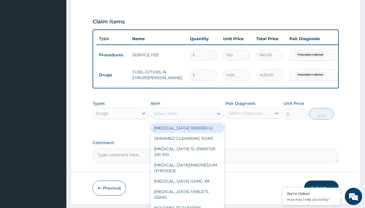
type input "throat lozenges"
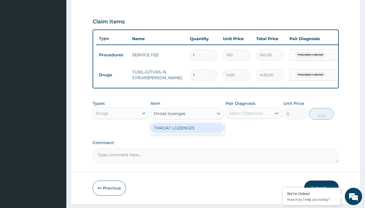
click at [187, 132] on div "THROAT LOZENGES" at bounding box center [188, 128] width 74 height 10
type input "196"
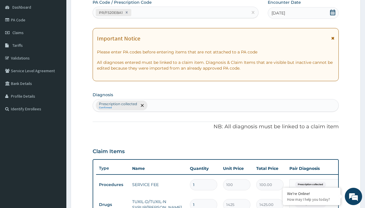
type input "prescription collected"
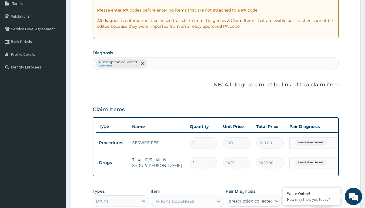
checkbox input "true"
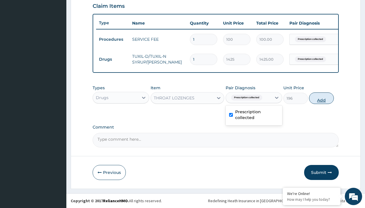
click at [322, 98] on button "Add" at bounding box center [321, 98] width 25 height 12
type input "0"
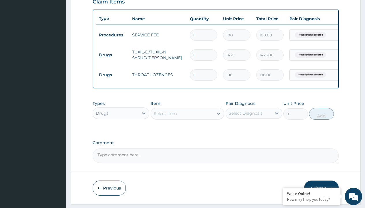
type input "15"
type input "2940.00"
type input "15"
click at [113, 55] on td "Drugs" at bounding box center [112, 55] width 33 height 11
type input "drugs"
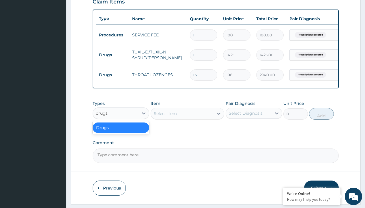
scroll to position [0, 0]
click at [121, 132] on div "Drugs" at bounding box center [121, 127] width 57 height 10
click at [165, 116] on div "Select Item" at bounding box center [165, 114] width 23 height 6
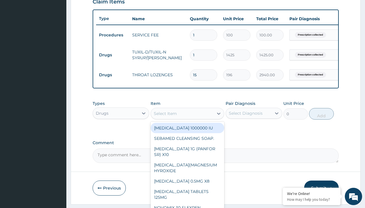
type input "tanzol suspension (albendazole)/bott"
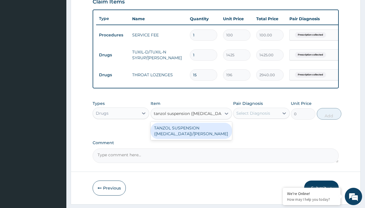
click at [191, 135] on div "TANZOL SUSPENSION ([MEDICAL_DATA])/[PERSON_NAME]" at bounding box center [191, 131] width 81 height 16
type input "617.5"
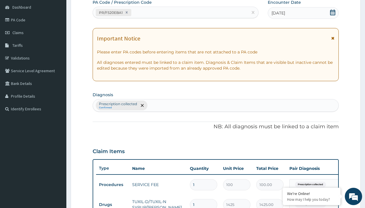
type input "prescription collected"
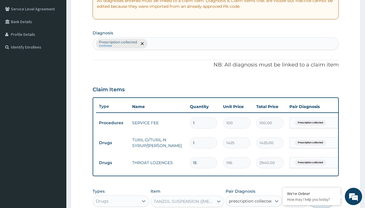
checkbox input "true"
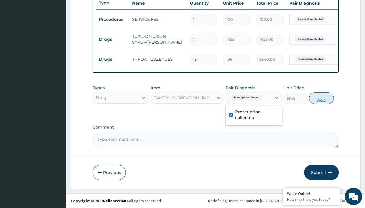
click at [322, 98] on button "Add" at bounding box center [321, 98] width 25 height 12
type input "0"
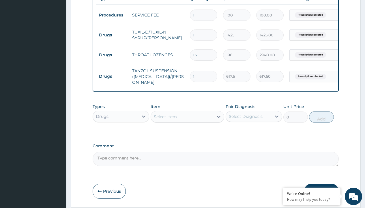
click at [113, 35] on td "Drugs" at bounding box center [112, 35] width 33 height 11
type input "drugs"
click at [121, 132] on div "Drugs" at bounding box center [121, 131] width 57 height 10
click at [165, 117] on div "Select Item" at bounding box center [165, 117] width 23 height 6
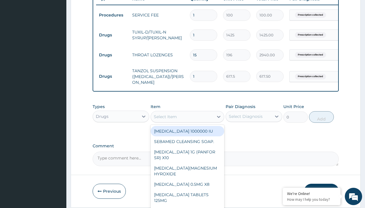
type input "[MEDICAL_DATA] syrup"
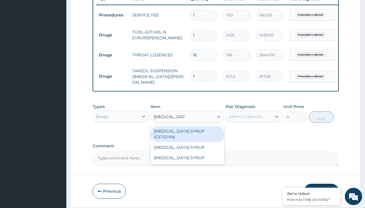
click at [187, 132] on div "[MEDICAL_DATA] SYRUP (CETIDYN)" at bounding box center [188, 134] width 74 height 16
type input "2200"
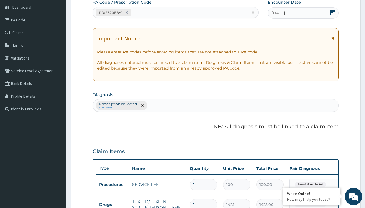
type input "prescription collected"
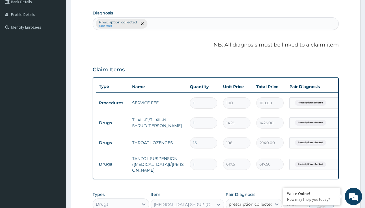
checkbox input "true"
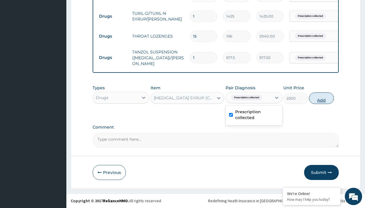
click at [322, 98] on button "Add" at bounding box center [321, 98] width 25 height 12
type input "0"
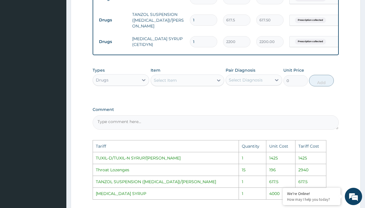
scroll to position [0, 44]
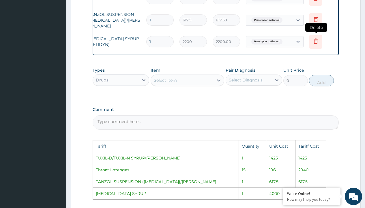
click at [318, 39] on icon at bounding box center [315, 41] width 7 height 7
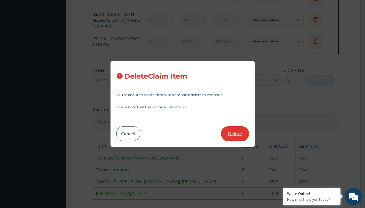
click at [240, 132] on button "Delete" at bounding box center [235, 133] width 28 height 15
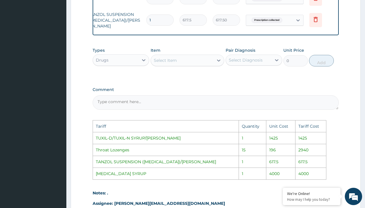
click at [183, 62] on div "Select Item" at bounding box center [182, 60] width 63 height 9
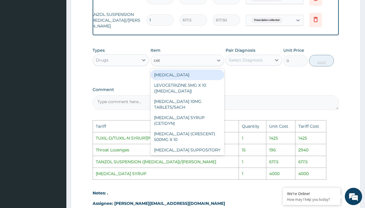
type input "ceti"
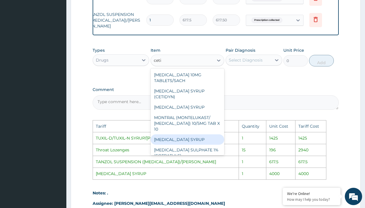
click at [196, 134] on div "[MEDICAL_DATA] SYRUP" at bounding box center [188, 139] width 74 height 10
type input "4000"
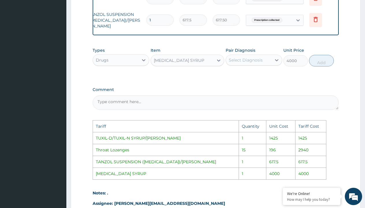
click at [246, 61] on div "Select Diagnosis" at bounding box center [246, 60] width 34 height 6
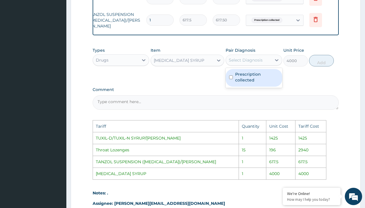
click at [251, 75] on label "Prescription collected" at bounding box center [257, 77] width 44 height 12
checkbox input "true"
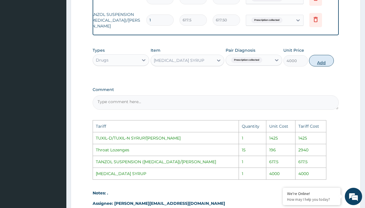
click at [326, 62] on button "Add" at bounding box center [321, 61] width 25 height 12
type input "0"
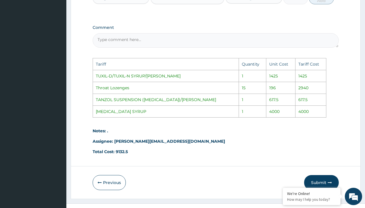
scroll to position [375, 0]
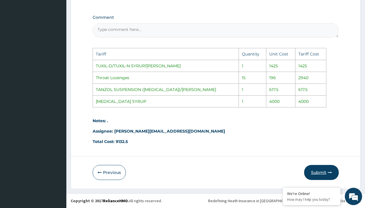
click at [319, 170] on button "Submit" at bounding box center [321, 172] width 35 height 15
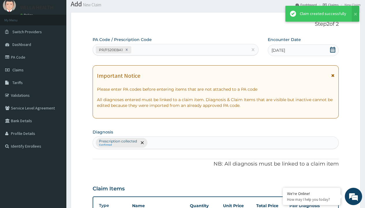
scroll to position [265, 0]
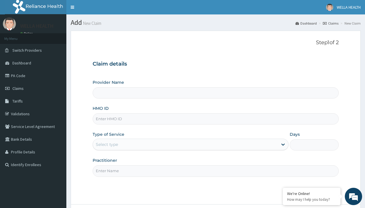
type input "WellaHealth(TELEMEDICINE)"
type input "PMH/10198/D"
type input "WellaHealth"
click at [107, 144] on div "Select type" at bounding box center [107, 144] width 22 height 6
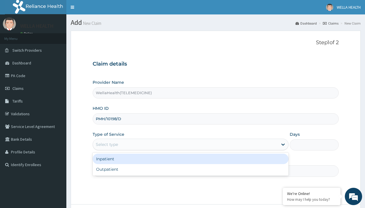
click at [190, 169] on div "Outpatient" at bounding box center [191, 169] width 196 height 10
type input "1"
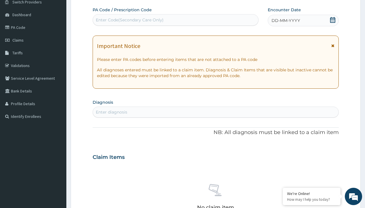
click at [285, 20] on span "DD-MM-YYYY" at bounding box center [286, 21] width 29 height 6
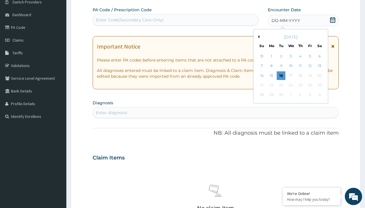
click at [258, 37] on button "Previous Month" at bounding box center [258, 36] width 3 height 3
click at [271, 85] on div "18" at bounding box center [271, 85] width 9 height 9
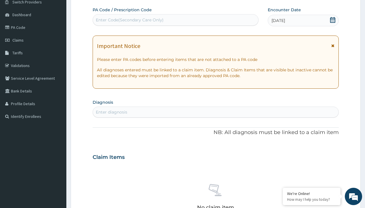
click at [129, 20] on div "Enter Code(Secondary Care Only)" at bounding box center [130, 20] width 68 height 6
type input "PR/5FE630E2"
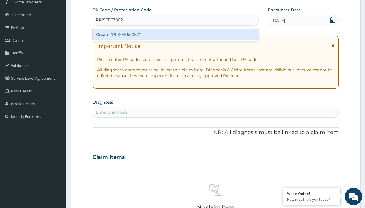
click at [175, 34] on div "Create "PR/5FE630E2"" at bounding box center [176, 34] width 166 height 10
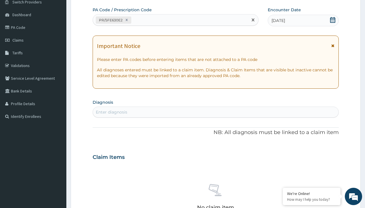
click at [111, 112] on div "Enter diagnosis" at bounding box center [111, 112] width 31 height 6
type input "prescription collected"
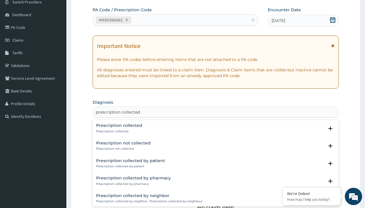
click at [118, 131] on p "Prescription collected" at bounding box center [119, 131] width 46 height 4
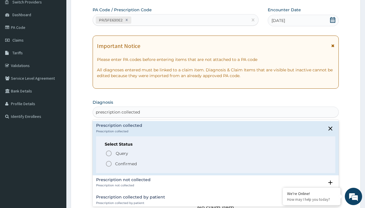
click at [126, 163] on p "Confirmed" at bounding box center [126, 164] width 22 height 6
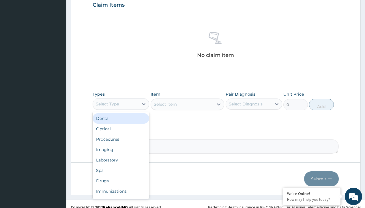
type input "procedures"
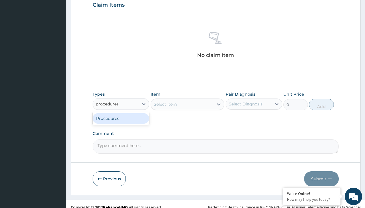
click at [121, 118] on div "Procedures" at bounding box center [121, 118] width 57 height 10
click at [165, 104] on div "Select Item" at bounding box center [165, 104] width 23 height 6
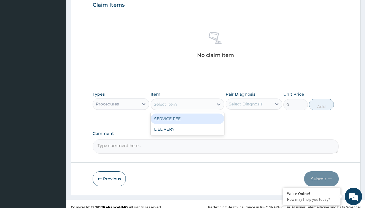
type input "service fee"
click at [187, 118] on div "SERVICE FEE" at bounding box center [188, 118] width 74 height 10
type input "100"
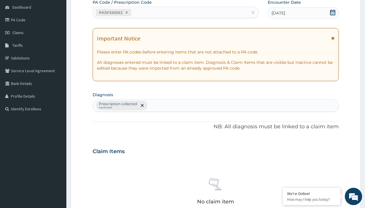
type input "prescription collected"
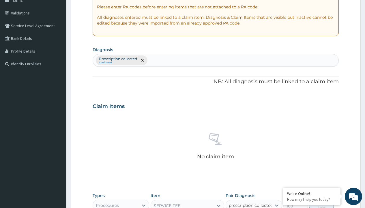
checkbox input "true"
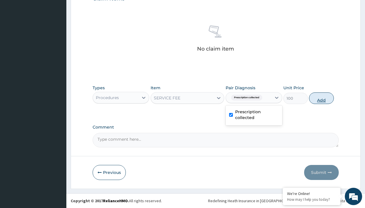
click at [322, 98] on button "Add" at bounding box center [321, 98] width 25 height 12
type input "0"
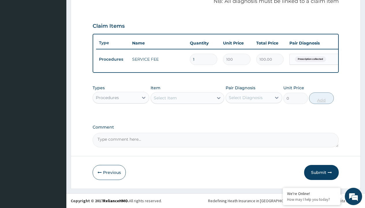
scroll to position [185, 0]
click at [107, 97] on div "Procedures" at bounding box center [107, 98] width 23 height 6
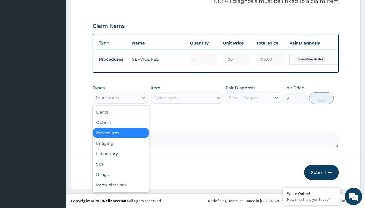
type input "drugs"
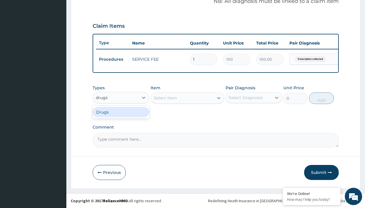
scroll to position [0, 0]
click at [121, 112] on div "Drugs" at bounding box center [121, 112] width 57 height 10
click at [165, 98] on div "Select Item" at bounding box center [188, 98] width 74 height 12
type input "[MEDICAL_DATA] syrup"
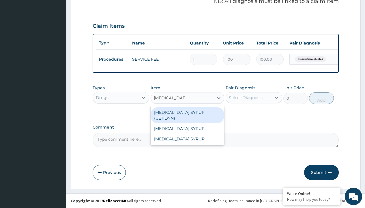
click at [187, 112] on div "[MEDICAL_DATA] SYRUP (CETIDYN)" at bounding box center [188, 115] width 74 height 16
type input "2200"
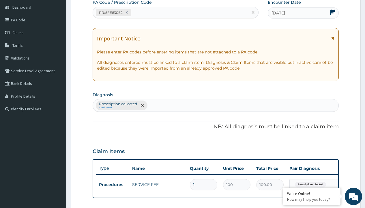
type input "prescription collected"
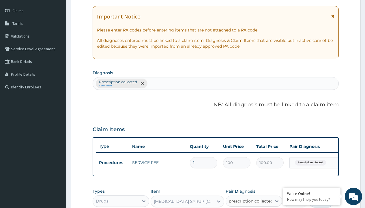
checkbox input "true"
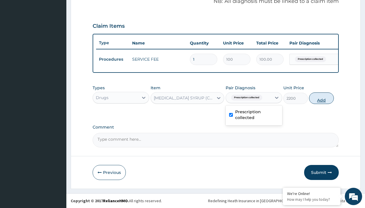
click at [322, 98] on button "Add" at bounding box center [321, 98] width 25 height 12
type input "0"
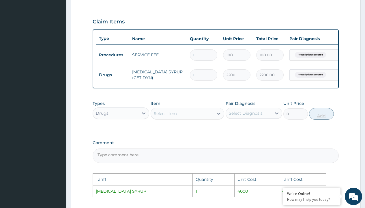
scroll to position [279, 0]
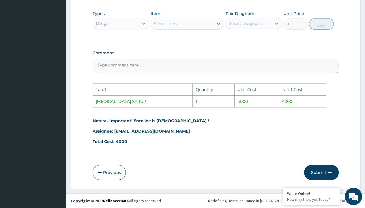
click at [187, 21] on div "Select Item" at bounding box center [182, 23] width 63 height 9
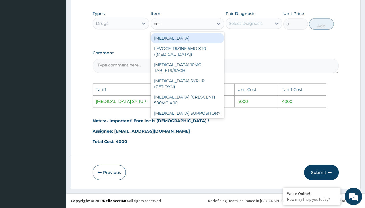
type input "ceti"
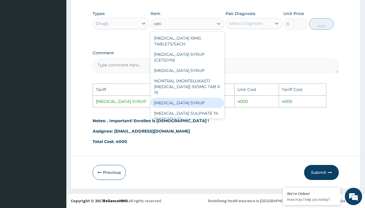
click at [197, 98] on div "[MEDICAL_DATA] SYRUP" at bounding box center [188, 103] width 74 height 10
type input "4000"
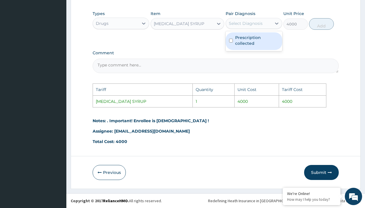
click at [257, 21] on div "Select Diagnosis" at bounding box center [246, 23] width 34 height 6
click at [262, 41] on label "Prescription collected" at bounding box center [257, 41] width 44 height 12
checkbox input "true"
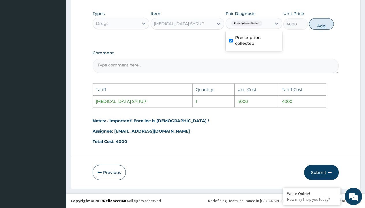
click at [316, 26] on button "Add" at bounding box center [321, 24] width 25 height 12
type input "0"
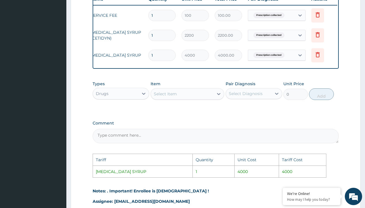
scroll to position [0, 44]
click at [314, 37] on icon at bounding box center [315, 34] width 7 height 7
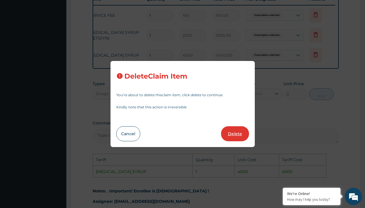
click at [237, 132] on button "Delete" at bounding box center [235, 133] width 28 height 15
type input "4000"
type input "4000.00"
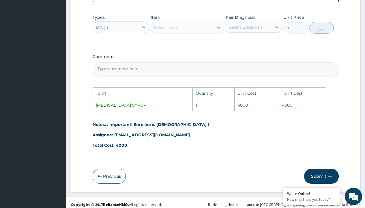
scroll to position [279, 0]
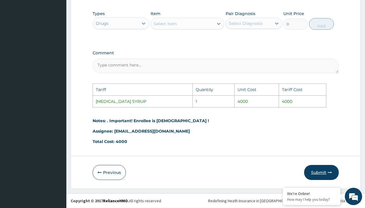
click at [328, 171] on icon "button" at bounding box center [330, 172] width 4 height 4
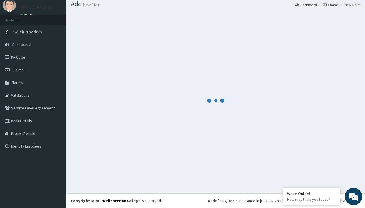
scroll to position [205, 0]
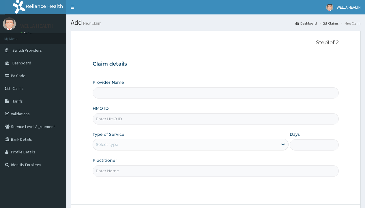
type input "WellaHealth(TELEMEDICINE)"
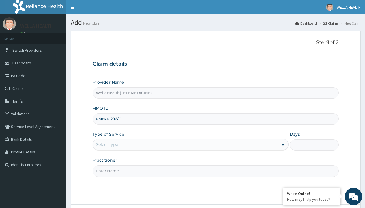
type input "PMH/10296/C"
type input "WellaHealth"
click at [107, 144] on div "Select type" at bounding box center [107, 144] width 22 height 6
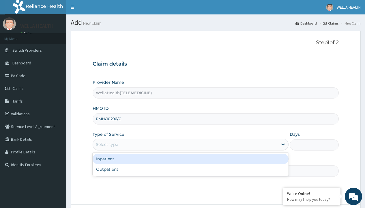
click at [190, 169] on div "Outpatient" at bounding box center [191, 169] width 196 height 10
type input "1"
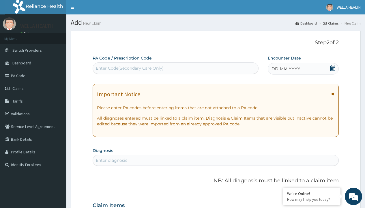
scroll to position [48, 0]
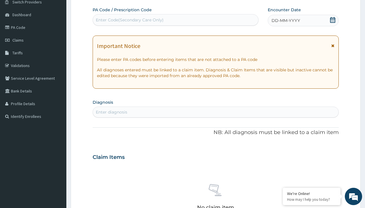
click at [285, 20] on span "DD-MM-YYYY" at bounding box center [286, 21] width 29 height 6
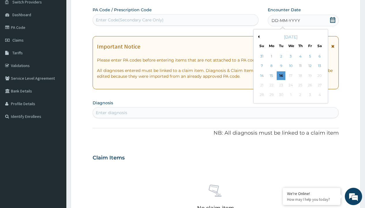
click at [258, 37] on button "Previous Month" at bounding box center [258, 36] width 3 height 3
click at [271, 85] on div "18" at bounding box center [271, 85] width 9 height 9
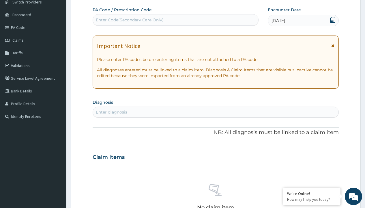
scroll to position [0, 0]
click at [129, 20] on div "Enter Code(Secondary Care Only)" at bounding box center [130, 20] width 68 height 6
type input "PR/A02F9E07"
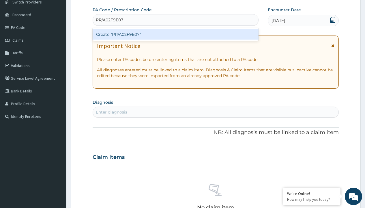
click at [175, 34] on div "Create "PR/A02F9E07"" at bounding box center [176, 34] width 166 height 10
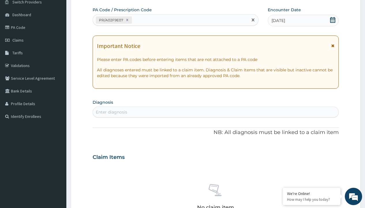
click at [111, 112] on div "Enter diagnosis" at bounding box center [111, 112] width 31 height 6
type input "prescription collected"
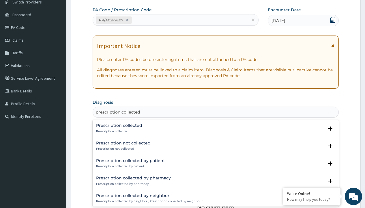
click at [118, 131] on p "Prescription collected" at bounding box center [119, 131] width 46 height 4
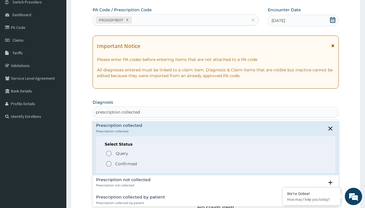
click at [126, 163] on p "Confirmed" at bounding box center [126, 164] width 22 height 6
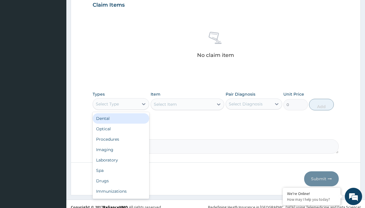
type input "procedures"
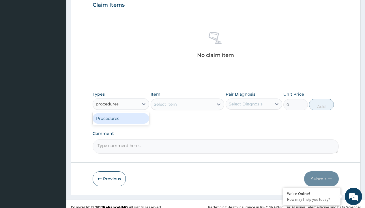
click at [121, 118] on div "Procedures" at bounding box center [121, 118] width 57 height 10
click at [165, 104] on div "Select Item" at bounding box center [165, 104] width 23 height 6
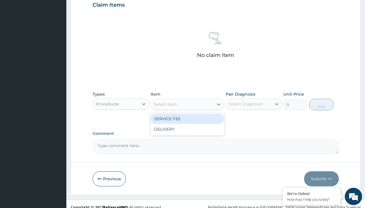
type input "service fee"
click at [187, 118] on div "SERVICE FEE" at bounding box center [188, 118] width 74 height 10
type input "100"
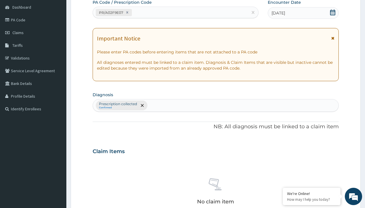
type input "prescription collected"
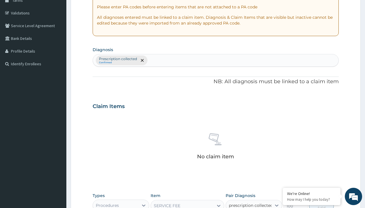
checkbox input "true"
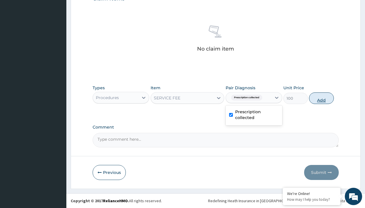
click at [322, 98] on button "Add" at bounding box center [321, 98] width 25 height 12
type input "0"
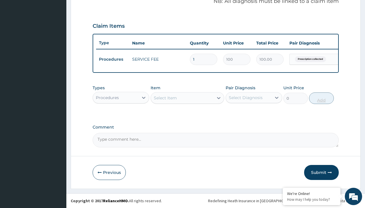
scroll to position [185, 0]
click at [107, 97] on div "Procedures" at bounding box center [107, 98] width 23 height 6
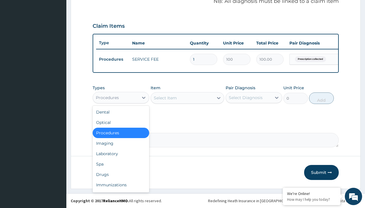
type input "drugs"
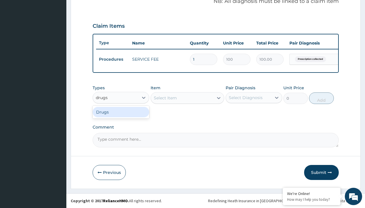
click at [121, 112] on div "Drugs" at bounding box center [121, 112] width 57 height 10
click at [165, 98] on div "Select Item" at bounding box center [188, 98] width 74 height 12
type input "amoxicillin suspension emmox/bott"
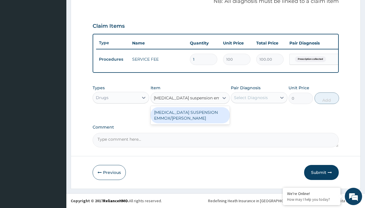
click at [190, 115] on div "[MEDICAL_DATA] SUSPENSION EMMOX/[PERSON_NAME]" at bounding box center [190, 115] width 79 height 16
type input "1995"
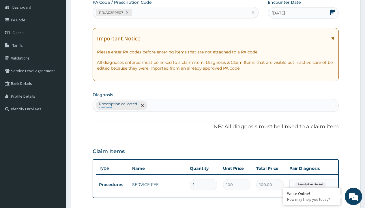
type input "prescription collected"
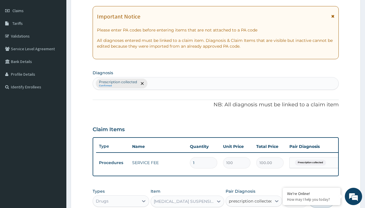
scroll to position [185, 0]
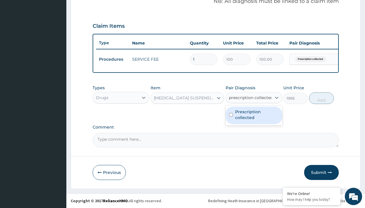
click at [254, 115] on label "Prescription collected" at bounding box center [257, 115] width 44 height 12
checkbox input "true"
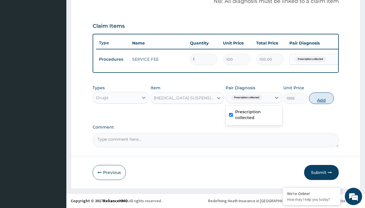
click at [322, 98] on button "Add" at bounding box center [321, 98] width 25 height 12
type input "0"
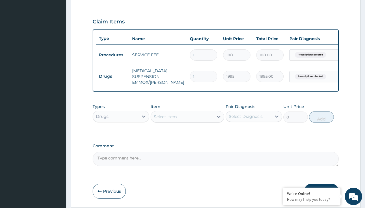
click at [113, 76] on td "Drugs" at bounding box center [112, 76] width 33 height 11
type input "drugs"
click at [121, 135] on div "Drugs" at bounding box center [121, 131] width 57 height 10
click at [165, 119] on div "Select Item" at bounding box center [165, 117] width 23 height 6
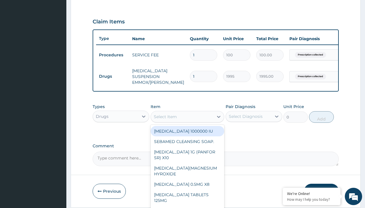
type input "[MEDICAL_DATA] + [MEDICAL_DATA] 20/120 lumartem x24"
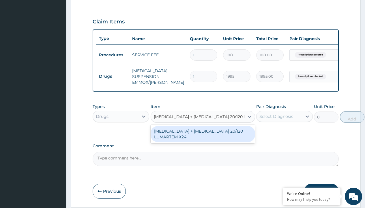
click at [203, 138] on div "[MEDICAL_DATA] + [MEDICAL_DATA] 20/120 LUMARTEM X24" at bounding box center [203, 134] width 104 height 16
type input "121.9000015258789"
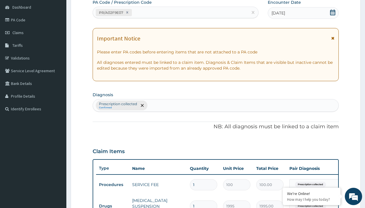
type input "prescription collected"
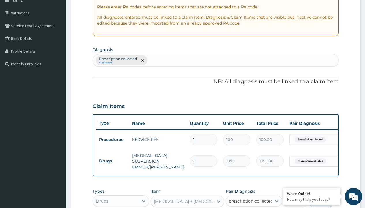
checkbox input "true"
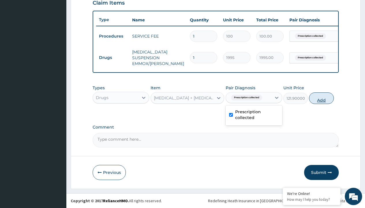
click at [322, 98] on button "Add" at bounding box center [321, 98] width 25 height 12
type input "0"
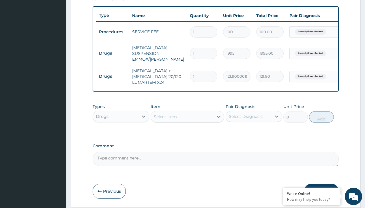
type input "24"
type input "2925.60"
type input "24"
click at [113, 53] on td "Drugs" at bounding box center [112, 53] width 33 height 11
type input "drugs"
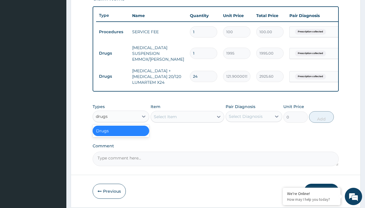
scroll to position [0, 0]
click at [121, 135] on div "Drugs" at bounding box center [121, 131] width 57 height 10
click at [165, 119] on div "Select Item" at bounding box center [165, 117] width 23 height 6
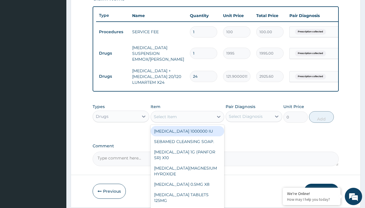
type input "paracetamol syrup avipol/bott"
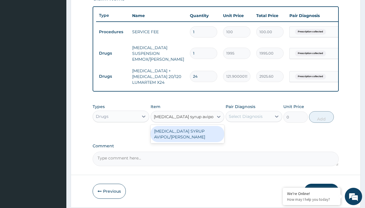
click at [187, 138] on div "[MEDICAL_DATA] SYRUP AVIPOL/[PERSON_NAME]" at bounding box center [188, 134] width 74 height 16
type input "1500"
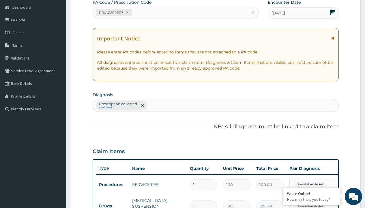
type input "prescription collected"
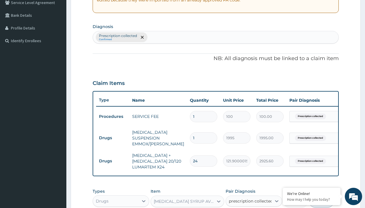
checkbox input "true"
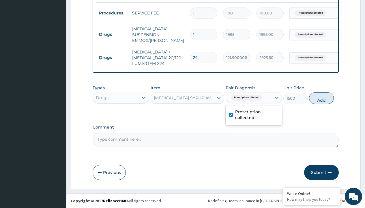
click at [322, 98] on button "Add" at bounding box center [321, 98] width 25 height 12
type input "0"
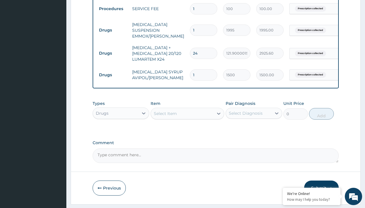
click at [113, 30] on td "Drugs" at bounding box center [112, 30] width 33 height 11
type input "drugs"
click at [121, 132] on div "Drugs" at bounding box center [121, 127] width 57 height 10
click at [165, 116] on div "Select Item" at bounding box center [165, 114] width 23 height 6
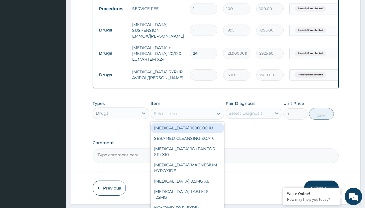
type input "cetirizine syrup"
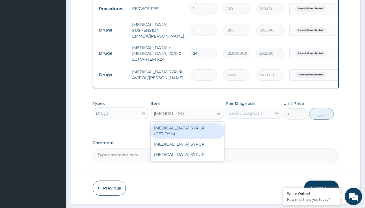
click at [187, 132] on div "[MEDICAL_DATA] SYRUP (CETIDYN)" at bounding box center [188, 131] width 74 height 16
type input "2200"
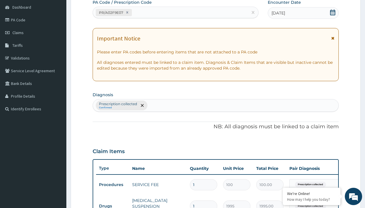
type input "prescription collected"
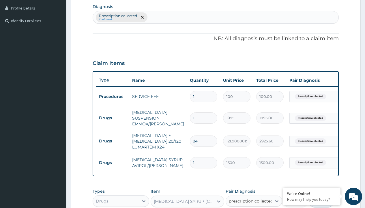
checkbox input "true"
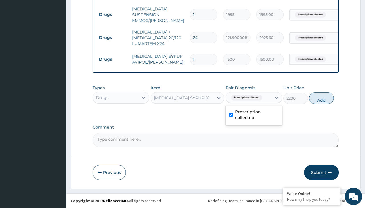
click at [322, 98] on button "Add" at bounding box center [321, 98] width 25 height 12
type input "0"
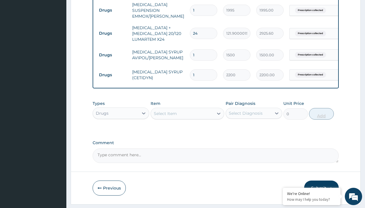
scroll to position [381, 0]
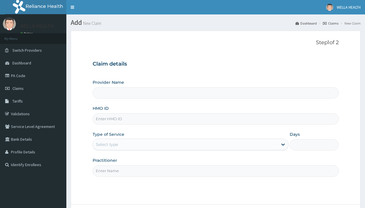
type input "WellaHealth(TELEMEDICINE)"
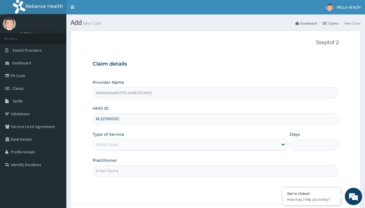
type input "RLD/10013/C"
type input "WellaHealth"
click at [107, 144] on div "Select type" at bounding box center [107, 144] width 22 height 6
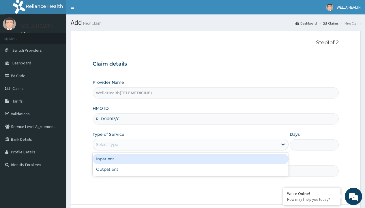
click at [190, 169] on div "Outpatient" at bounding box center [191, 169] width 196 height 10
type input "1"
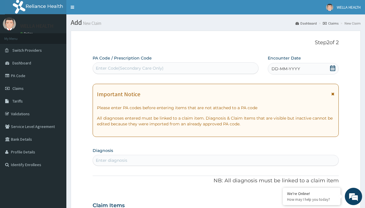
scroll to position [48, 0]
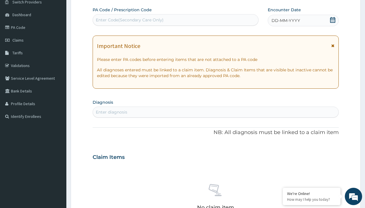
click at [285, 20] on span "DD-MM-YYYY" at bounding box center [286, 21] width 29 height 6
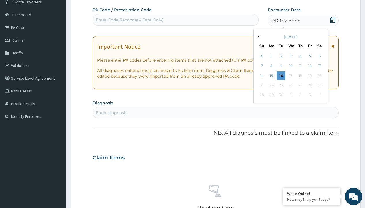
click at [258, 37] on button "Previous Month" at bounding box center [258, 36] width 3 height 3
click at [271, 85] on div "18" at bounding box center [271, 85] width 9 height 9
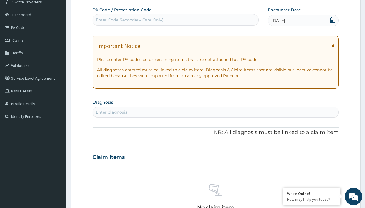
click at [129, 20] on div "Enter Code(Secondary Care Only)" at bounding box center [130, 20] width 68 height 6
type input "PR/15837EB9"
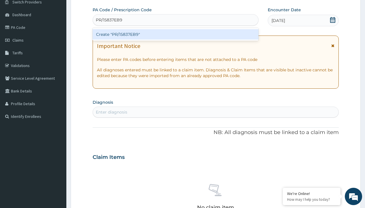
scroll to position [0, 0]
click at [175, 34] on div "Create "PR/15837EB9"" at bounding box center [176, 34] width 166 height 10
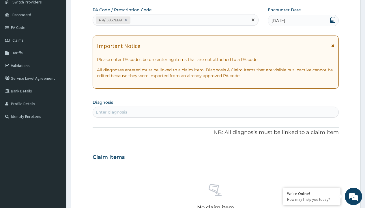
click at [111, 112] on div "Enter diagnosis" at bounding box center [111, 112] width 31 height 6
type input "prescription collected"
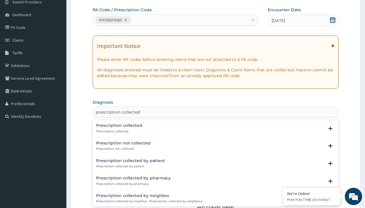
click at [118, 131] on p "Prescription collected" at bounding box center [119, 131] width 46 height 4
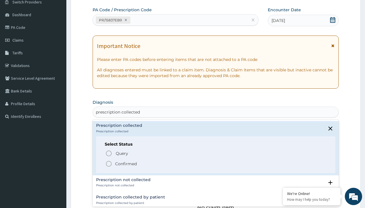
click at [126, 163] on p "Confirmed" at bounding box center [126, 164] width 22 height 6
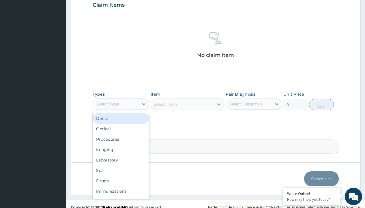
type input "procedures"
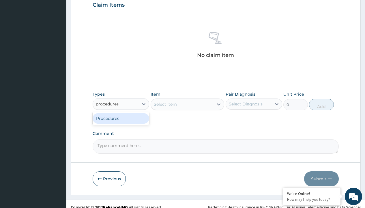
scroll to position [0, 0]
click at [121, 118] on div "Procedures" at bounding box center [121, 118] width 57 height 10
click at [165, 104] on div "Select Item" at bounding box center [165, 104] width 23 height 6
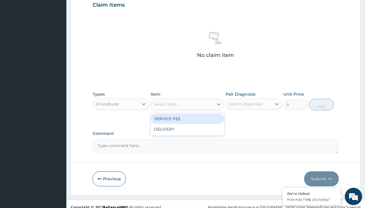
type input "service fee"
click at [187, 118] on div "SERVICE FEE" at bounding box center [188, 118] width 74 height 10
type input "100"
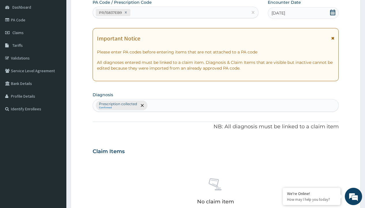
type input "prescription collected"
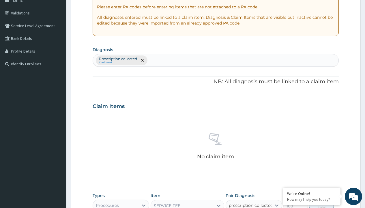
checkbox input "true"
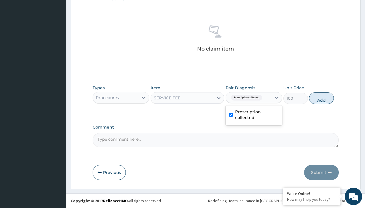
click at [322, 98] on button "Add" at bounding box center [321, 98] width 25 height 12
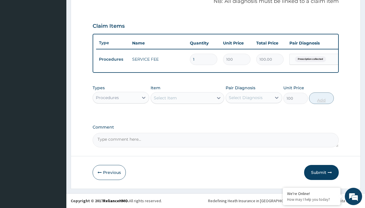
type input "0"
click at [107, 97] on div "Procedures" at bounding box center [107, 98] width 23 height 6
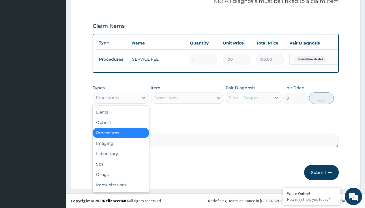
type input "drugs"
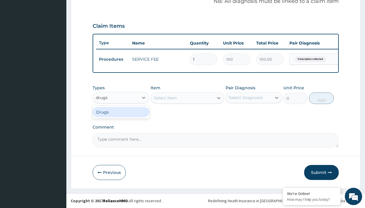
click at [121, 112] on div "Drugs" at bounding box center [121, 112] width 57 height 10
click at [165, 98] on div "Select Item" at bounding box center [188, 98] width 74 height 12
type input "amoxicillin suspension branded"
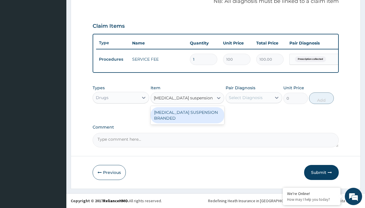
click at [187, 115] on div "[MEDICAL_DATA] SUSPENSION BRANDED" at bounding box center [188, 115] width 74 height 16
type input "5890"
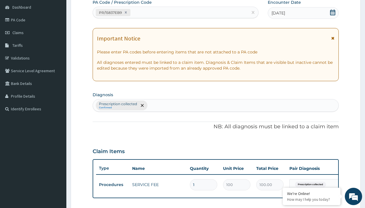
type input "prescription collected"
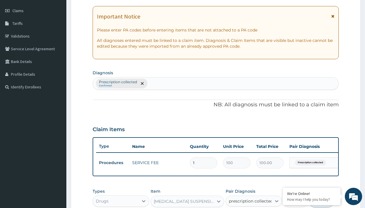
checkbox input "true"
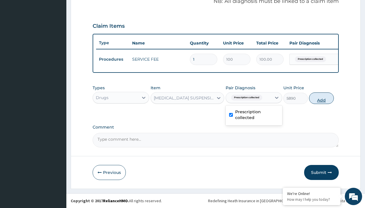
click at [322, 98] on button "Add" at bounding box center [321, 98] width 25 height 12
type input "0"
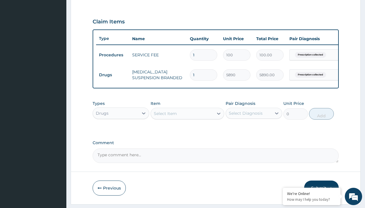
click at [113, 75] on td "Drugs" at bounding box center [112, 75] width 33 height 11
type input "drugs"
click at [121, 132] on div "Drugs" at bounding box center [121, 127] width 57 height 10
click at [165, 116] on div "Select Item" at bounding box center [165, 114] width 23 height 6
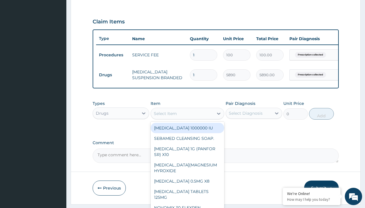
type input "artemether + lumefantrine 20/120 lumartem x24"
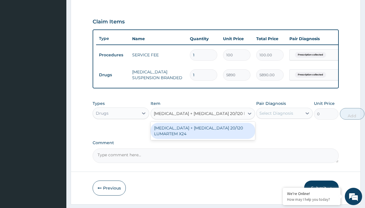
click at [203, 135] on div "ARTEMETHER + LUMEFANTRINE 20/120 LUMARTEM X24" at bounding box center [203, 131] width 104 height 16
type input "121.9000015258789"
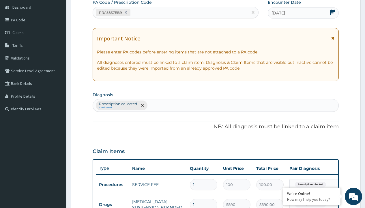
scroll to position [98, 0]
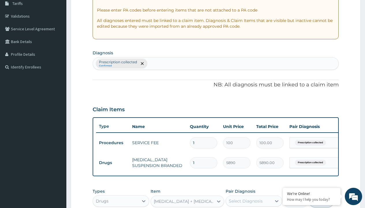
type input "prescription collected"
checkbox input "true"
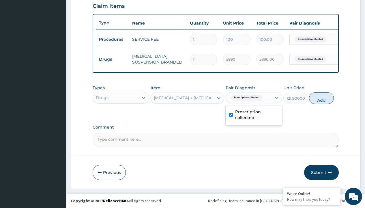
click at [322, 98] on button "Add" at bounding box center [321, 98] width 25 height 12
type input "0"
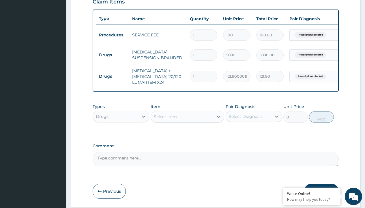
type input "24"
type input "2925.60"
type input "24"
click at [113, 55] on td "Drugs" at bounding box center [112, 55] width 33 height 11
type input "drugs"
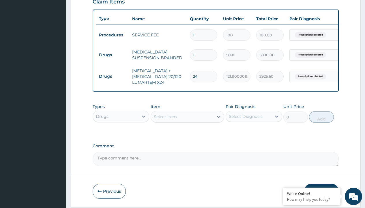
scroll to position [0, 0]
click at [121, 135] on div "Drugs" at bounding box center [121, 131] width 57 height 10
click at [165, 119] on div "Select Item" at bounding box center [165, 117] width 23 height 6
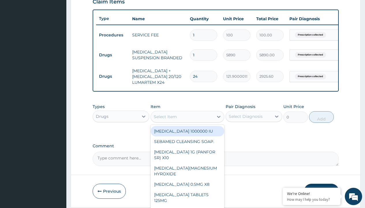
type input "paracetamol syrup emzor/bott"
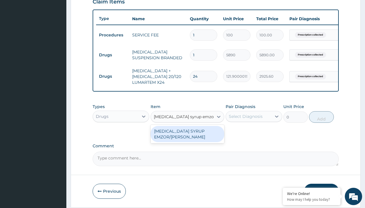
click at [187, 138] on div "PARACETAMOL SYRUP EMZOR/BOTT" at bounding box center [188, 134] width 74 height 16
type input "1214.099975585938"
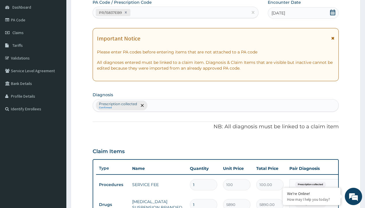
type input "prescription collected"
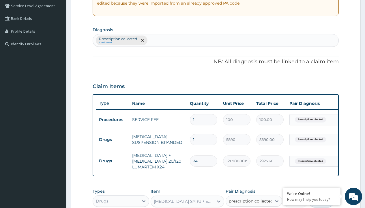
checkbox input "true"
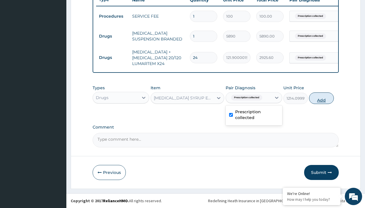
click at [322, 98] on button "Add" at bounding box center [321, 98] width 25 height 12
type input "0"
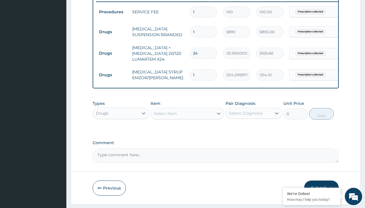
click at [113, 32] on td "Drugs" at bounding box center [112, 32] width 33 height 11
type input "drugs"
click at [121, 132] on div "Drugs" at bounding box center [121, 127] width 57 height 10
click at [165, 116] on div "Select Item" at bounding box center [165, 114] width 23 height 6
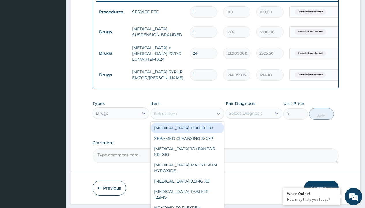
type input "cetirizine syrup"
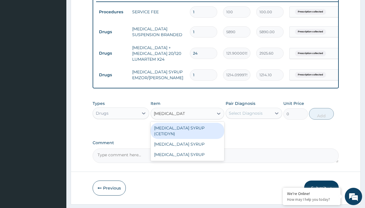
click at [187, 132] on div "CETIRIZINE SYRUP (CETIDYN)" at bounding box center [188, 131] width 74 height 16
type input "2200"
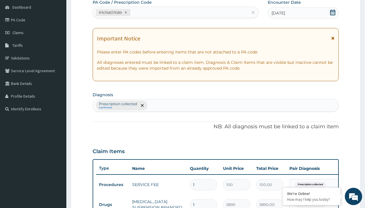
type input "prescription collected"
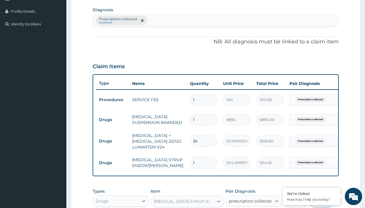
checkbox input "true"
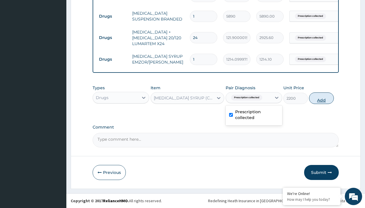
click at [322, 98] on button "Add" at bounding box center [321, 98] width 25 height 12
type input "0"
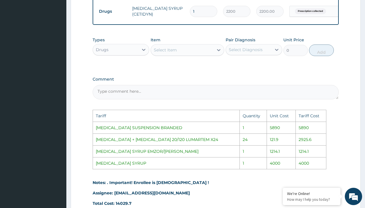
click at [161, 52] on div "Select Item" at bounding box center [165, 50] width 23 height 6
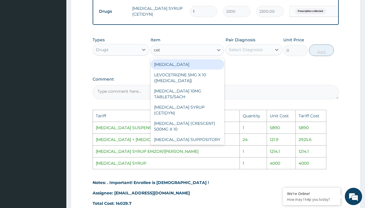
type input "ceti"
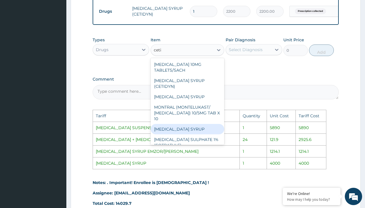
click at [169, 126] on div "CETIRIZINE SYRUP" at bounding box center [188, 129] width 74 height 10
type input "4000"
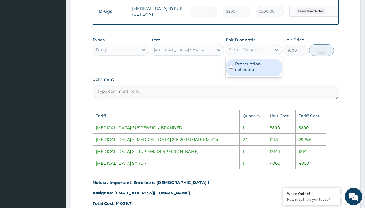
click at [244, 53] on div "Select Diagnosis" at bounding box center [246, 50] width 34 height 6
click at [252, 72] on label "Prescription collected" at bounding box center [257, 67] width 44 height 12
checkbox input "true"
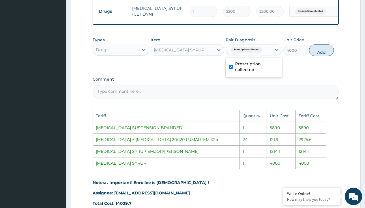
click at [329, 56] on button "Add" at bounding box center [321, 50] width 25 height 12
type input "0"
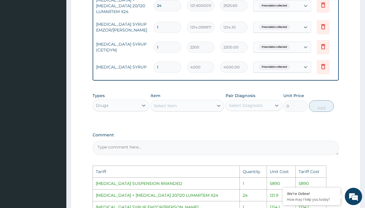
scroll to position [0, 44]
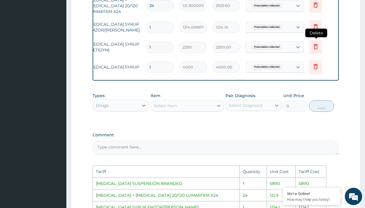
click at [317, 47] on icon at bounding box center [316, 46] width 4 height 5
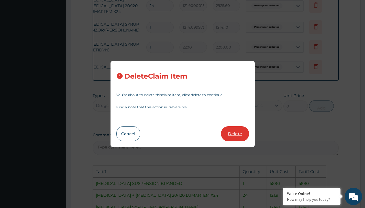
click at [235, 135] on button "Delete" at bounding box center [235, 133] width 28 height 15
type input "4000"
type input "4000.00"
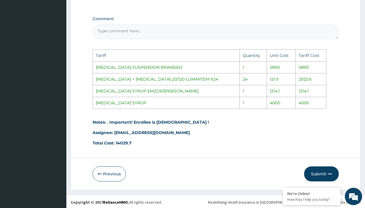
scroll to position [378, 0]
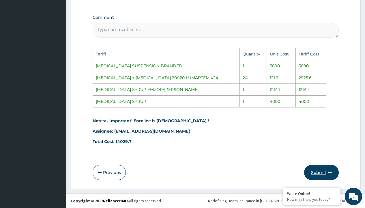
click at [323, 167] on button "Submit" at bounding box center [321, 172] width 35 height 15
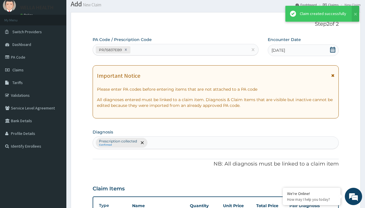
scroll to position [268, 0]
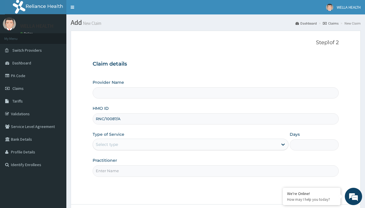
type input "RNC/10087/A"
type input "WellaHealth"
type input "WellaHealth(TELEMEDICINE)"
type input "WellaHealth"
click at [107, 144] on div "Select type" at bounding box center [107, 144] width 22 height 6
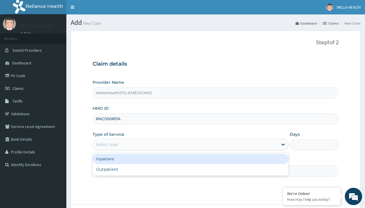
click at [190, 169] on div "Outpatient" at bounding box center [191, 169] width 196 height 10
type input "1"
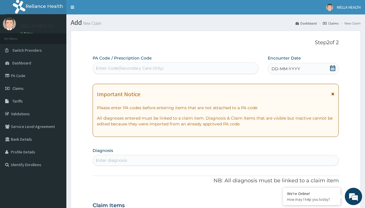
scroll to position [48, 0]
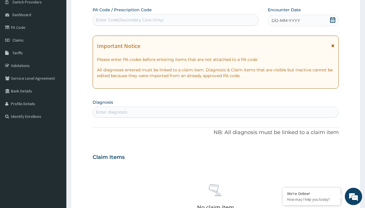
click at [285, 20] on span "DD-MM-YYYY" at bounding box center [286, 21] width 29 height 6
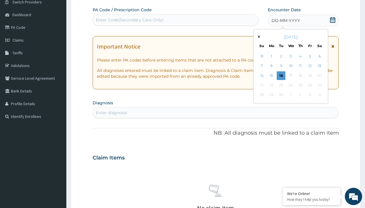
click at [258, 37] on button "Previous Month" at bounding box center [258, 36] width 3 height 3
click at [271, 85] on div "18" at bounding box center [271, 85] width 9 height 9
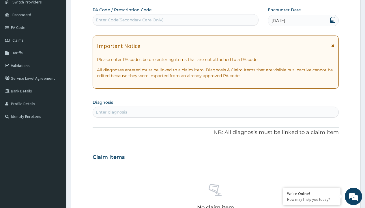
click at [129, 20] on div "Enter Code(Secondary Care Only)" at bounding box center [130, 20] width 68 height 6
type input "PR/7CFAE41C"
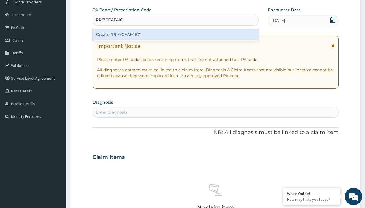
scroll to position [0, 0]
click at [175, 34] on div "Create "PR/7CFAE41C"" at bounding box center [176, 34] width 166 height 10
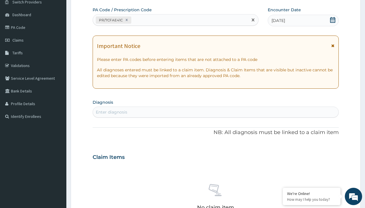
click at [111, 112] on div "Enter diagnosis" at bounding box center [111, 112] width 31 height 6
type input "prescription collected"
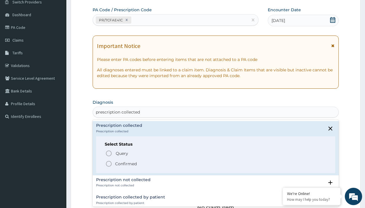
click at [126, 163] on p "Confirmed" at bounding box center [126, 164] width 22 height 6
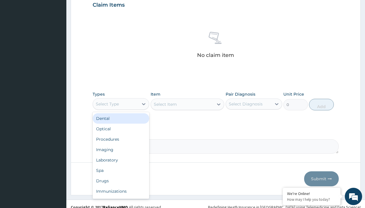
type input "procedures"
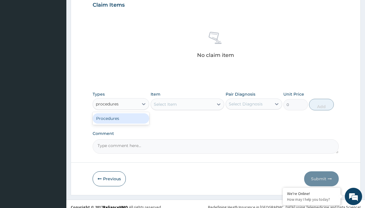
scroll to position [0, 0]
click at [121, 118] on div "Procedures" at bounding box center [121, 118] width 57 height 10
click at [165, 104] on div "Select Item" at bounding box center [165, 104] width 23 height 6
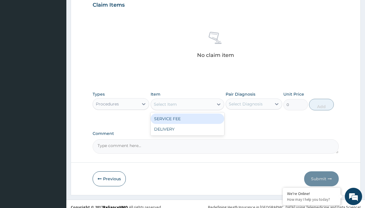
type input "service fee"
click at [187, 118] on div "SERVICE FEE" at bounding box center [188, 118] width 74 height 10
type input "100"
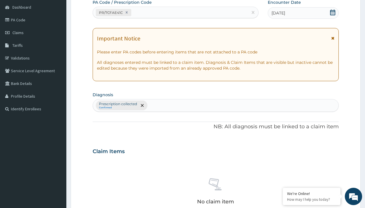
type input "prescription collected"
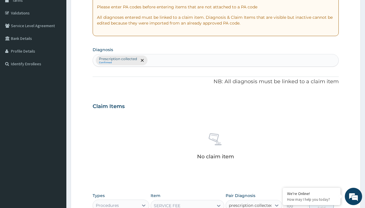
checkbox input "true"
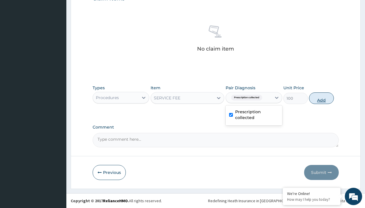
click at [322, 98] on button "Add" at bounding box center [321, 98] width 25 height 12
type input "0"
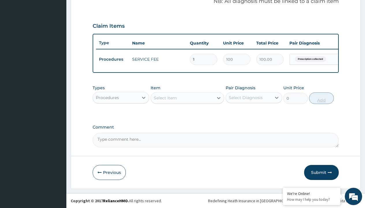
scroll to position [185, 0]
click at [107, 97] on div "Procedures" at bounding box center [107, 98] width 23 height 6
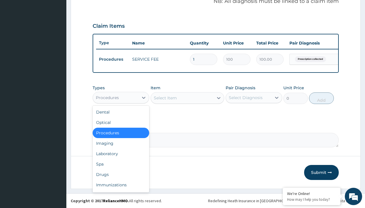
type input "drugs"
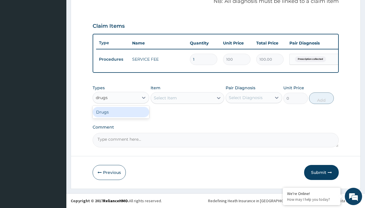
scroll to position [0, 0]
click at [121, 112] on div "Drugs" at bounding box center [121, 112] width 57 height 10
click at [165, 98] on div "Select Item" at bounding box center [188, 98] width 74 height 12
type input "metronidazole 400mg loxagyl/sach"
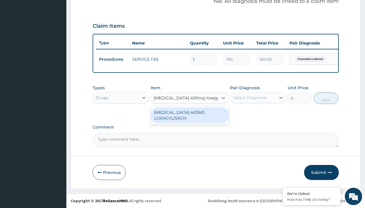
click at [190, 115] on div "[MEDICAL_DATA] 400MG LOXAGYL/SACH" at bounding box center [190, 115] width 78 height 16
type input "80"
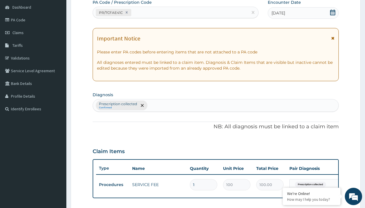
type input "prescription collected"
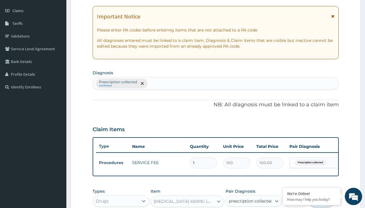
checkbox input "true"
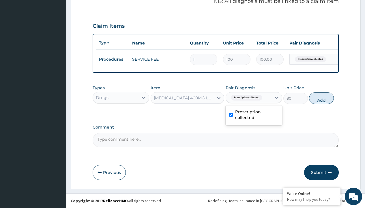
click at [322, 98] on button "Add" at bounding box center [321, 98] width 25 height 12
type input "0"
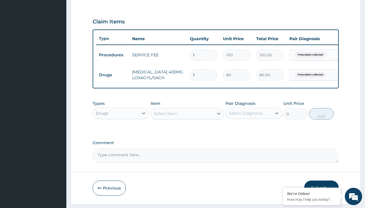
type input "20"
type input "1600.00"
type input "20"
click at [113, 75] on td "Drugs" at bounding box center [112, 75] width 33 height 11
type input "drugs"
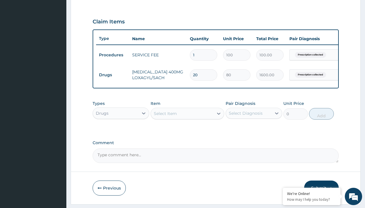
scroll to position [0, 0]
click at [121, 132] on div "Drugs" at bounding box center [121, 127] width 57 height 10
click at [165, 116] on div "Select Item" at bounding box center [165, 114] width 23 height 6
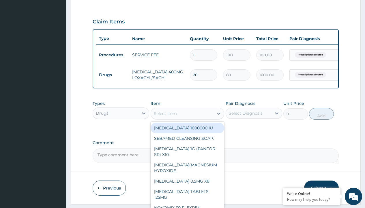
type input "loperamide caps 2mg/sach"
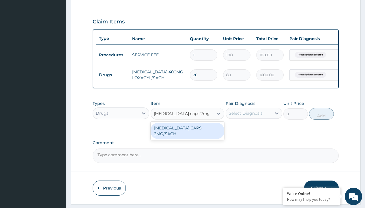
click at [187, 132] on div "LOPERAMIDE CAPS 2MG/SACH" at bounding box center [188, 131] width 74 height 16
type input "420"
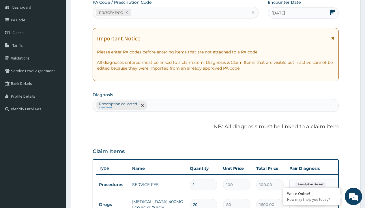
type input "prescription collected"
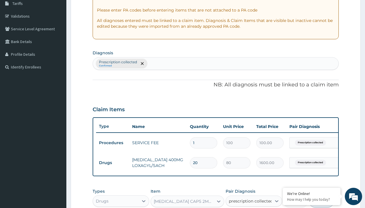
checkbox input "true"
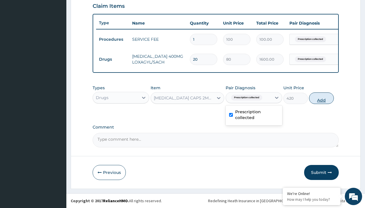
click at [322, 98] on button "Add" at bounding box center [321, 98] width 25 height 12
type input "0"
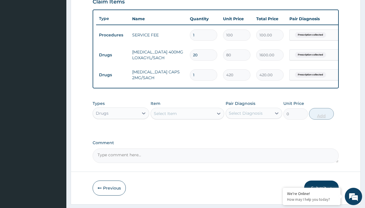
type input "10"
type input "4200.00"
type input "10"
click at [113, 55] on td "Drugs" at bounding box center [112, 55] width 33 height 11
type input "drugs"
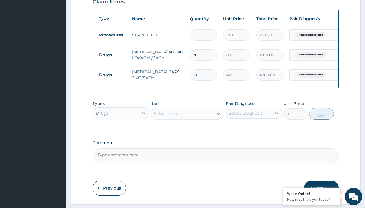
scroll to position [0, 0]
click at [121, 132] on div "Drugs" at bounding box center [121, 127] width 57 height 10
click at [165, 116] on div "Select Item" at bounding box center [165, 114] width 23 height 6
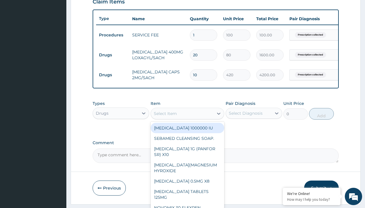
type input "zinc 20mg by 10"
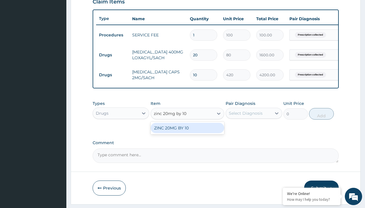
click at [187, 132] on div "ZINC 20MG BY 10" at bounding box center [188, 128] width 74 height 10
type input "15"
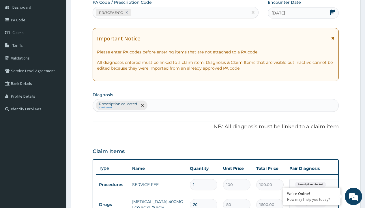
type input "prescription collected"
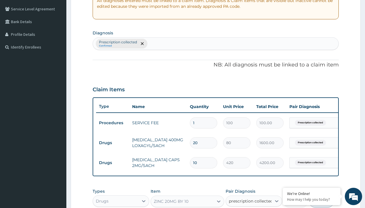
checkbox input "true"
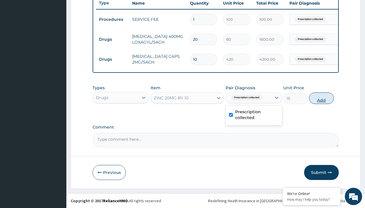
click at [322, 98] on button "Add" at bounding box center [321, 98] width 25 height 12
type input "0"
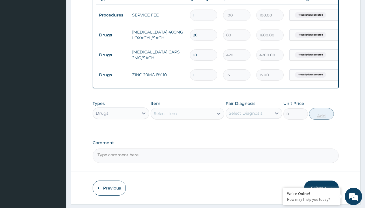
type input "10"
type input "150.00"
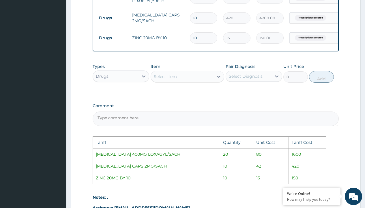
scroll to position [253, 0]
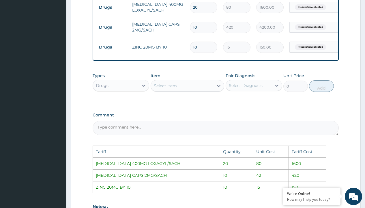
type input "10"
click at [207, 27] on input "10" at bounding box center [203, 27] width 27 height 11
type input "1"
type input "420.00"
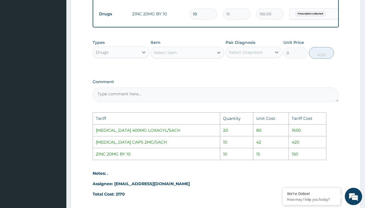
scroll to position [343, 0]
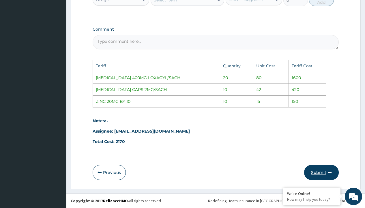
type input "1"
click at [327, 168] on button "Submit" at bounding box center [321, 172] width 35 height 15
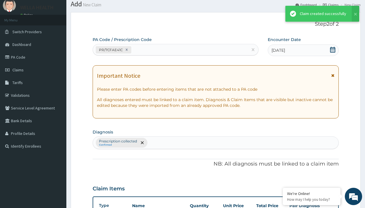
scroll to position [245, 0]
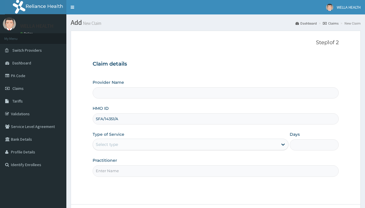
type input "SFA/14351/A"
type input "WellaHealth"
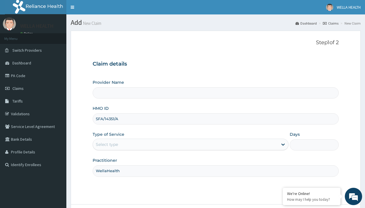
type input "WellaHealth(TELEMEDICINE)"
type input "WellaHealth"
click at [107, 144] on div "Select type" at bounding box center [107, 144] width 22 height 6
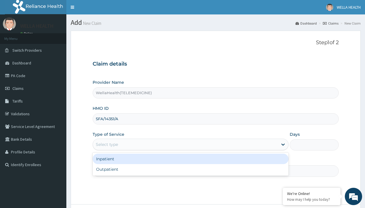
click at [190, 169] on div "Outpatient" at bounding box center [191, 169] width 196 height 10
type input "1"
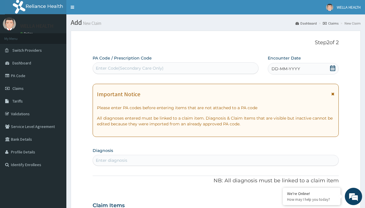
scroll to position [48, 0]
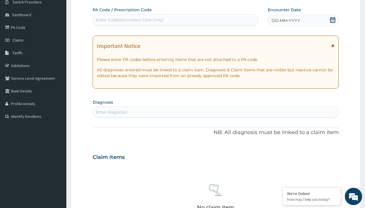
click at [285, 20] on span "DD-MM-YYYY" at bounding box center [286, 21] width 29 height 6
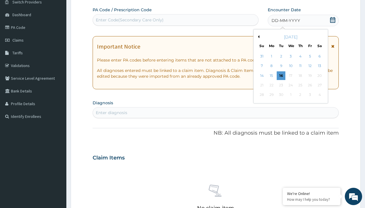
click at [258, 37] on button "Previous Month" at bounding box center [258, 36] width 3 height 3
click at [271, 85] on div "18" at bounding box center [271, 85] width 9 height 9
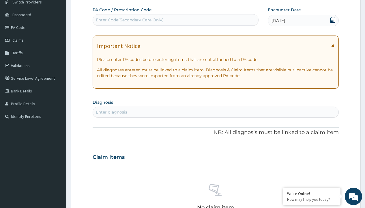
click at [129, 20] on div "Enter Code(Secondary Care Only)" at bounding box center [130, 20] width 68 height 6
type input "PR/DC5AB2F2"
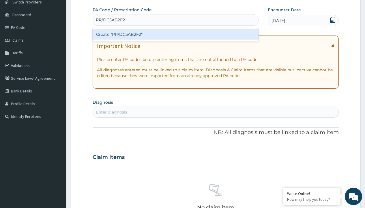
click at [175, 34] on div "Create "PR/DC5AB2F2"" at bounding box center [176, 34] width 166 height 10
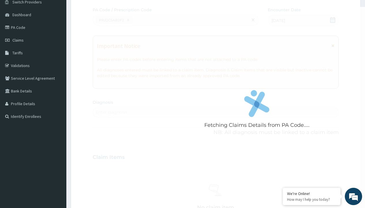
click at [111, 112] on div "Enter diagnosis" at bounding box center [111, 112] width 31 height 6
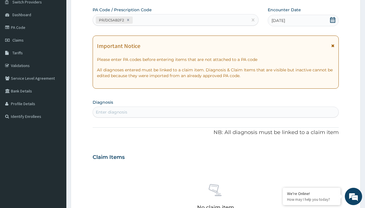
type input "prescription collected"
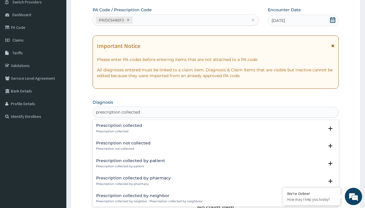
click at [118, 131] on p "Prescription collected" at bounding box center [119, 131] width 46 height 4
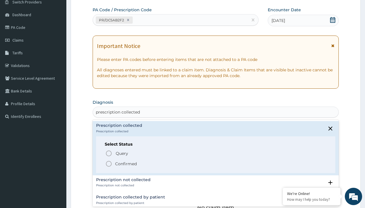
click at [126, 163] on p "Confirmed" at bounding box center [126, 164] width 22 height 6
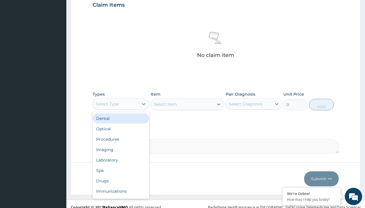
type input "procedures"
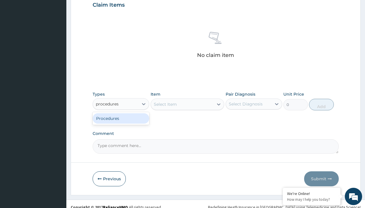
click at [121, 118] on div "Procedures" at bounding box center [121, 118] width 57 height 10
click at [165, 104] on div "Select Item" at bounding box center [165, 104] width 23 height 6
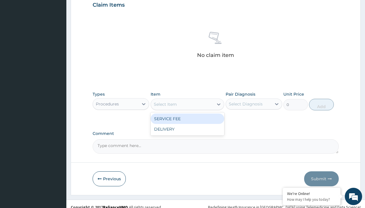
type input "service fee"
click at [187, 118] on div "SERVICE FEE" at bounding box center [188, 118] width 74 height 10
type input "100"
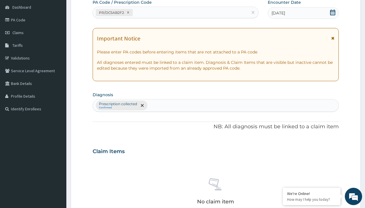
type input "prescription collected"
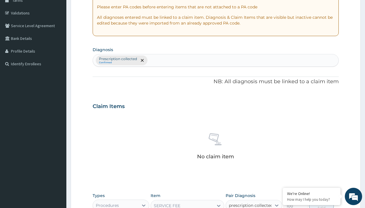
checkbox input "true"
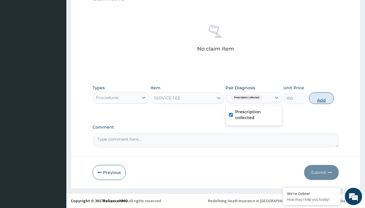
click at [322, 98] on button "Add" at bounding box center [321, 98] width 25 height 12
type input "0"
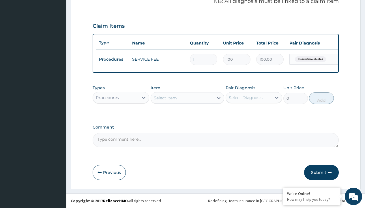
scroll to position [185, 0]
click at [107, 97] on div "Procedures" at bounding box center [107, 98] width 23 height 6
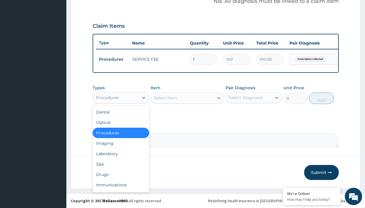
type input "drugs"
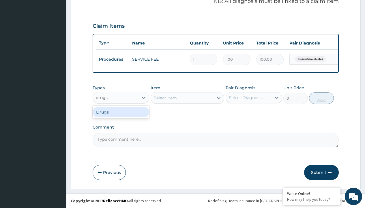
click at [121, 112] on div "Drugs" at bounding box center [121, 112] width 57 height 10
click at [165, 98] on div "Select Item" at bounding box center [188, 98] width 74 height 12
type input "[MEDICAL_DATA] caps 2mg/sach"
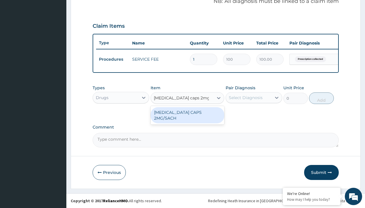
click at [187, 112] on div "[MEDICAL_DATA] CAPS 2MG/SACH" at bounding box center [188, 115] width 74 height 16
type input "420"
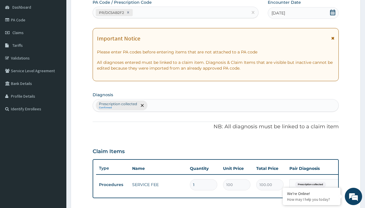
type input "prescription collected"
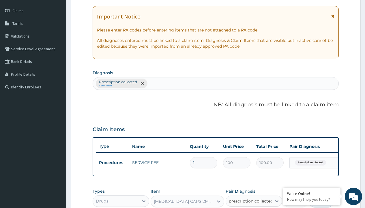
checkbox input "true"
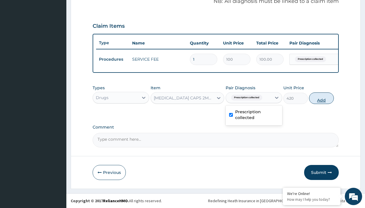
click at [322, 98] on button "Add" at bounding box center [321, 98] width 25 height 12
type input "0"
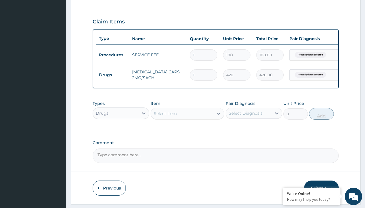
type input "10"
type input "4200.00"
type input "10"
click at [113, 75] on td "Drugs" at bounding box center [112, 75] width 33 height 11
type input "drugs"
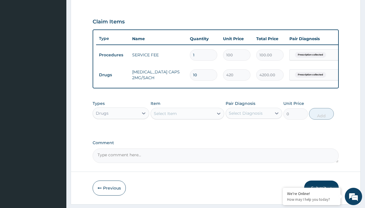
scroll to position [0, 0]
click at [121, 132] on div "Drugs" at bounding box center [121, 127] width 57 height 10
click at [165, 116] on div "Select Item" at bounding box center [165, 114] width 23 height 6
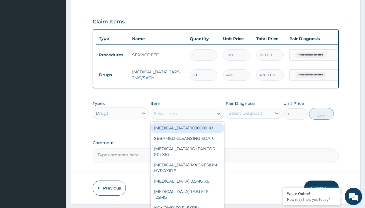
type input "ors/sachet"
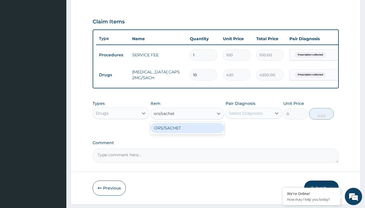
click at [187, 132] on div "ORS/SACHET" at bounding box center [188, 128] width 74 height 10
type input "600"
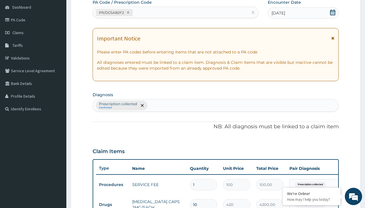
type input "prescription collected"
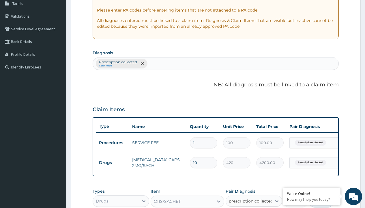
checkbox input "true"
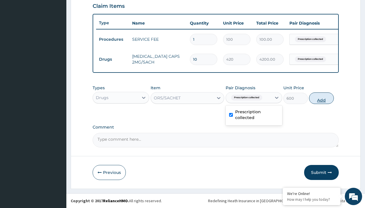
click at [322, 98] on button "Add" at bounding box center [321, 98] width 25 height 12
type input "0"
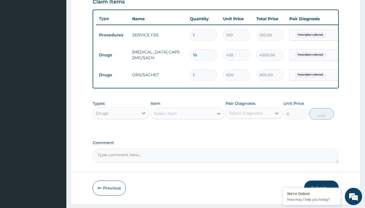
click at [113, 55] on td "Drugs" at bounding box center [112, 55] width 33 height 11
type input "drugs"
click at [121, 132] on div "Drugs" at bounding box center [121, 127] width 57 height 10
click at [165, 116] on div "Select Item" at bounding box center [165, 114] width 23 height 6
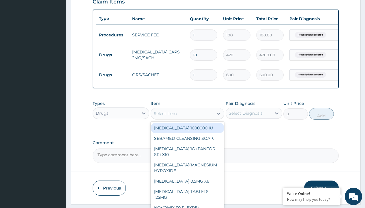
type input "[MEDICAL_DATA] 500mg tablet emzor/sach"
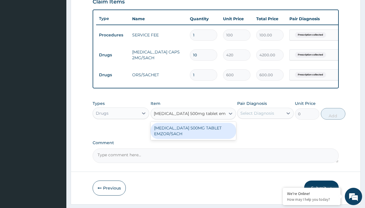
click at [193, 135] on div "[MEDICAL_DATA] 500MG TABLET EMZOR/SACH" at bounding box center [193, 131] width 85 height 16
type input "24"
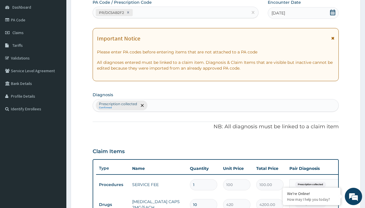
type input "prescription collected"
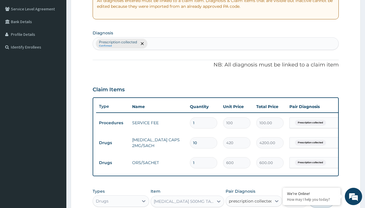
checkbox input "true"
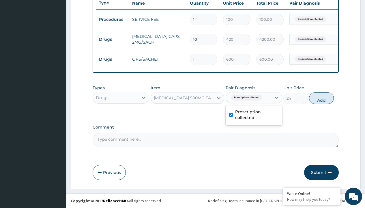
click at [322, 98] on button "Add" at bounding box center [321, 98] width 25 height 12
type input "0"
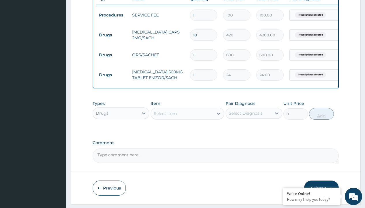
type input "24"
type input "576.00"
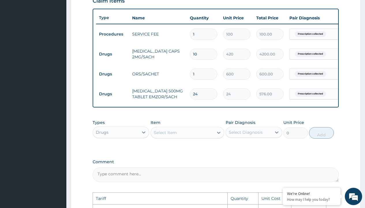
scroll to position [194, 0]
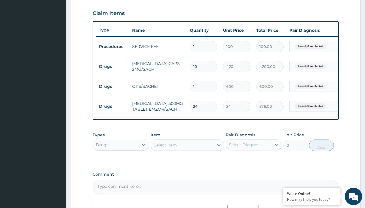
type input "24"
click at [198, 67] on input "10" at bounding box center [203, 66] width 27 height 11
type input "1"
type input "420.00"
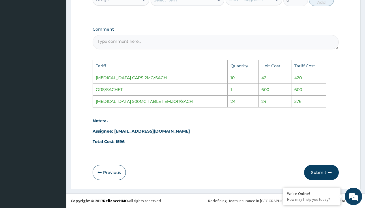
scroll to position [343, 0]
type input "1"
click at [323, 172] on button "Submit" at bounding box center [321, 172] width 35 height 15
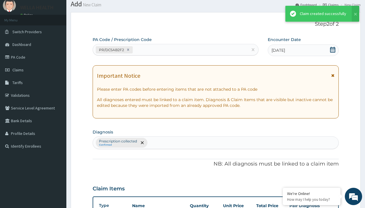
scroll to position [245, 0]
